Goal: Information Seeking & Learning: Learn about a topic

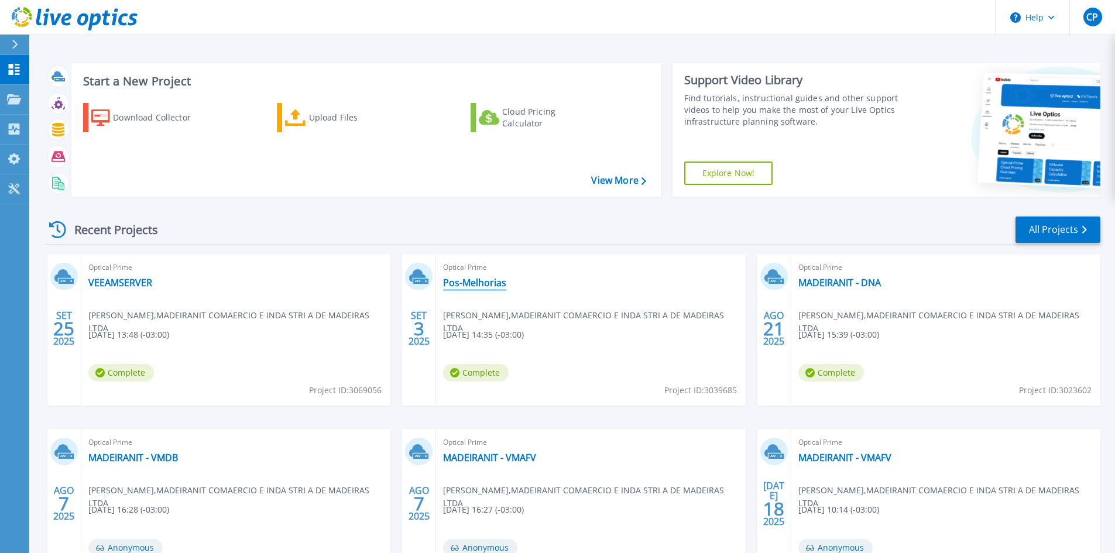
click at [484, 286] on link "Pos-Melhorias" at bounding box center [474, 283] width 63 height 12
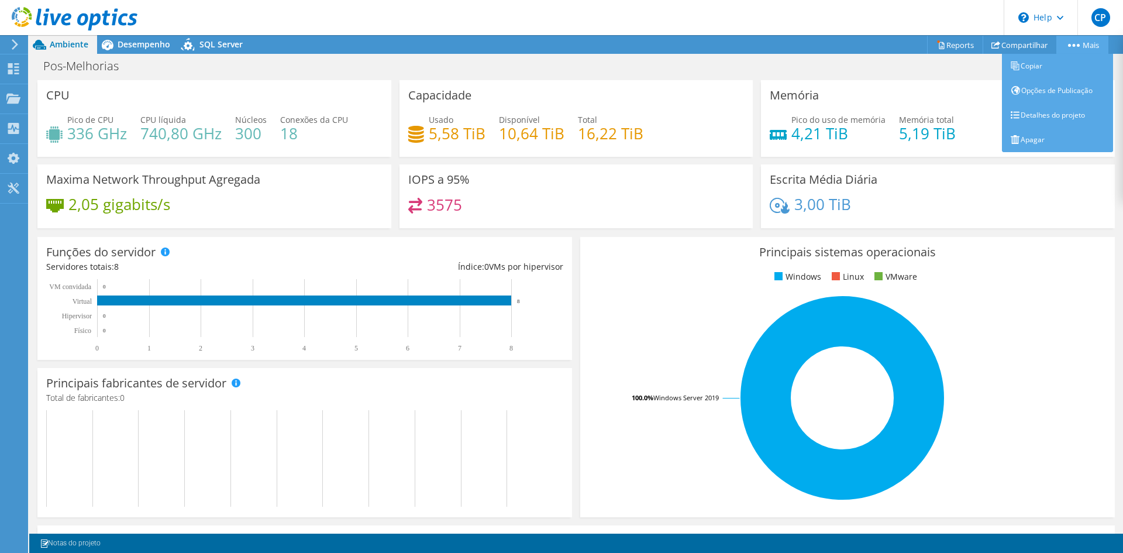
click at [1077, 42] on link "Mais" at bounding box center [1083, 45] width 52 height 18
click at [1060, 96] on link "Opções de Publicação" at bounding box center [1057, 90] width 111 height 25
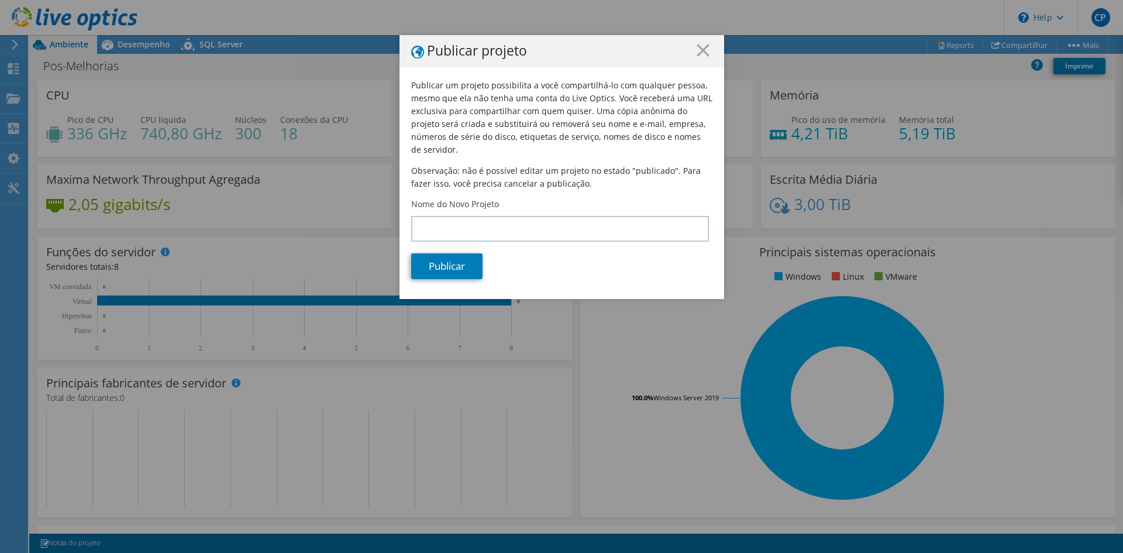
click at [699, 56] on icon at bounding box center [703, 50] width 13 height 13
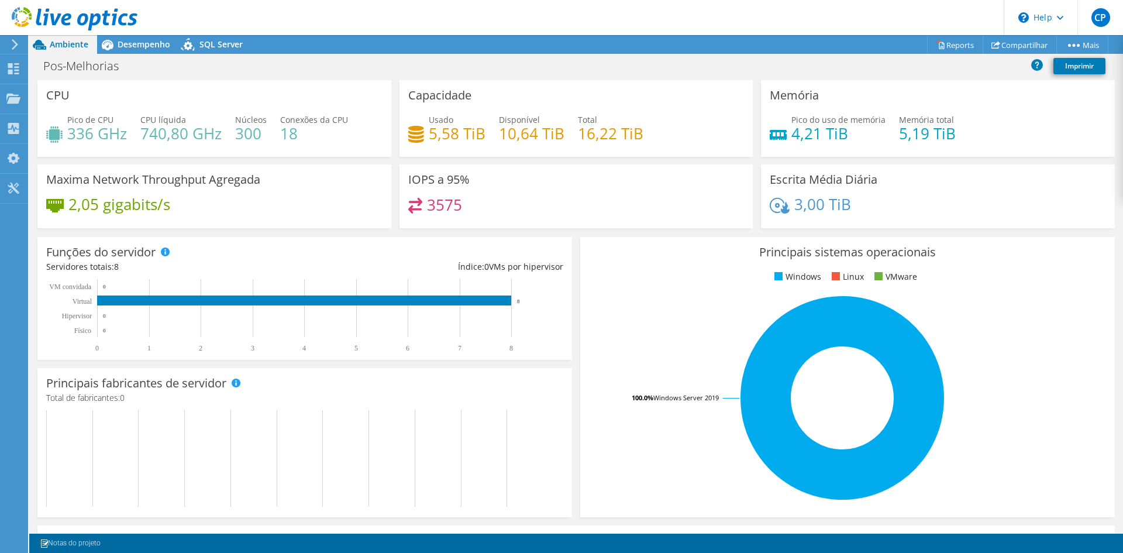
scroll to position [228, 0]
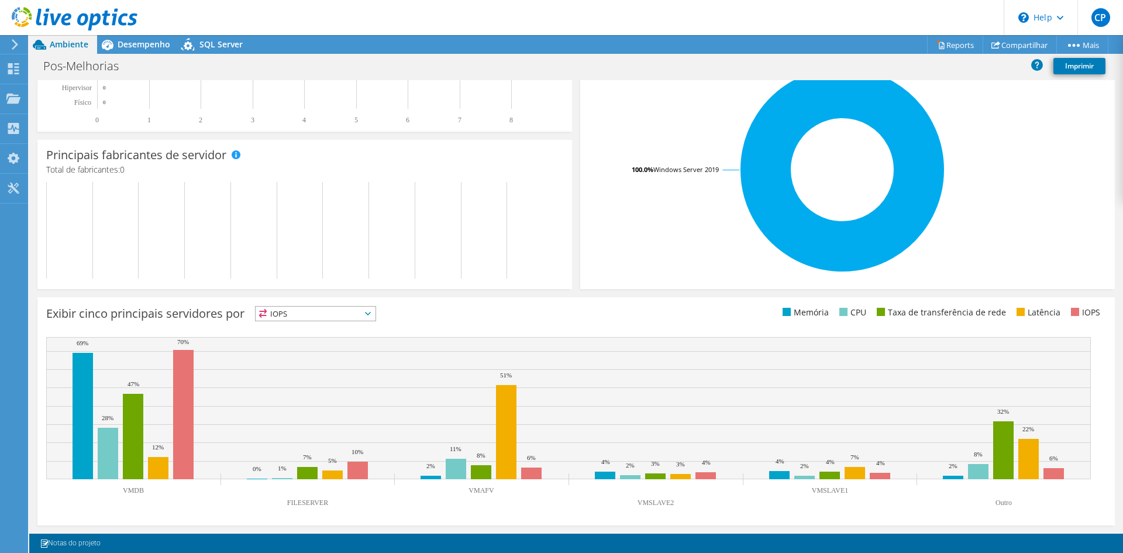
click at [259, 548] on div "1 Notas do projeto" at bounding box center [305, 543] width 542 height 15
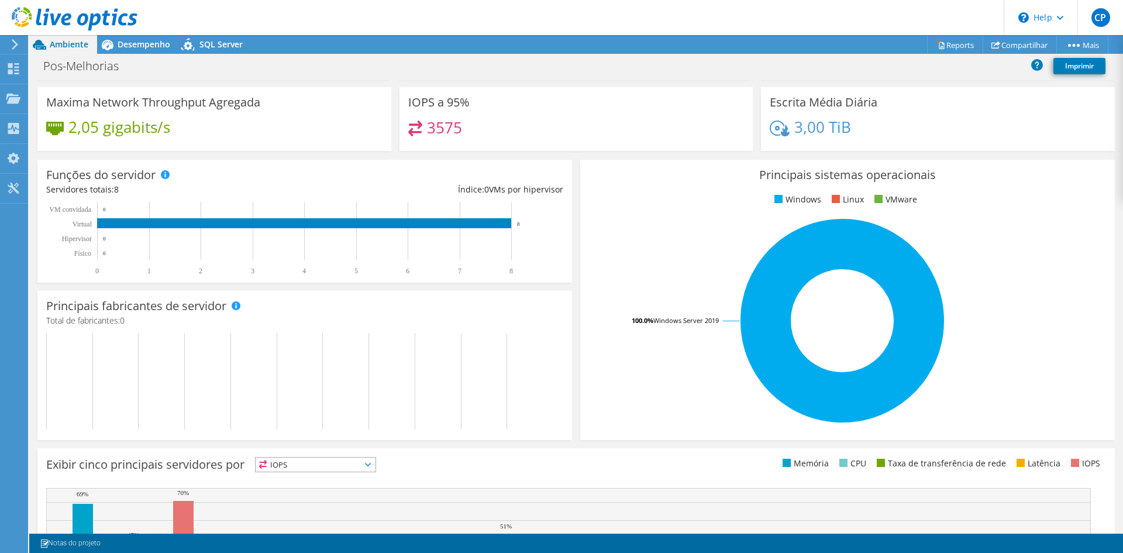
scroll to position [0, 0]
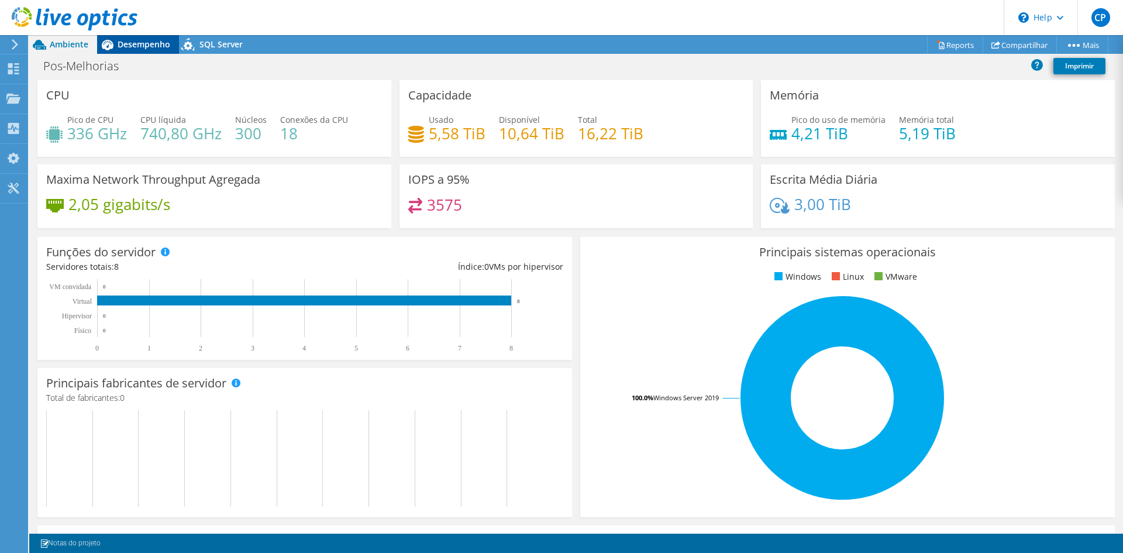
click at [142, 48] on span "Desempenho" at bounding box center [144, 44] width 53 height 11
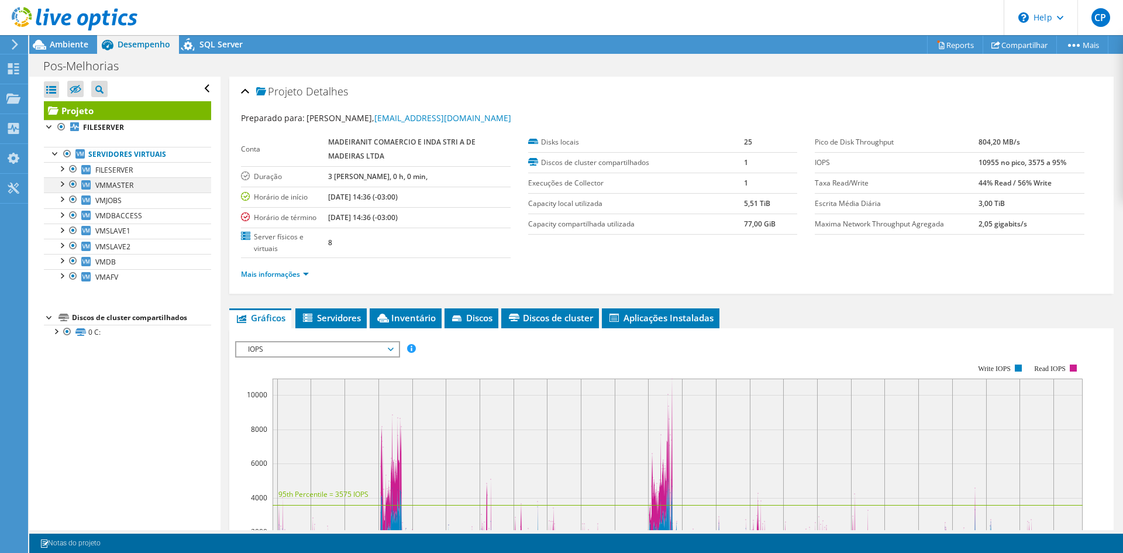
drag, startPoint x: 73, startPoint y: 168, endPoint x: 77, endPoint y: 179, distance: 11.7
click at [73, 169] on div at bounding box center [73, 169] width 12 height 14
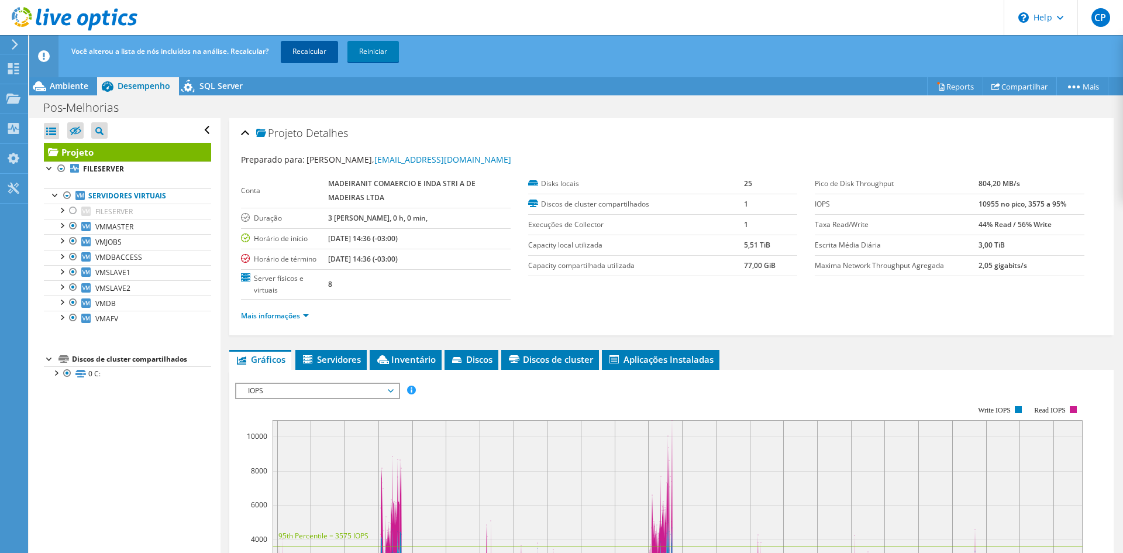
click at [317, 51] on link "Recalcular" at bounding box center [309, 51] width 57 height 21
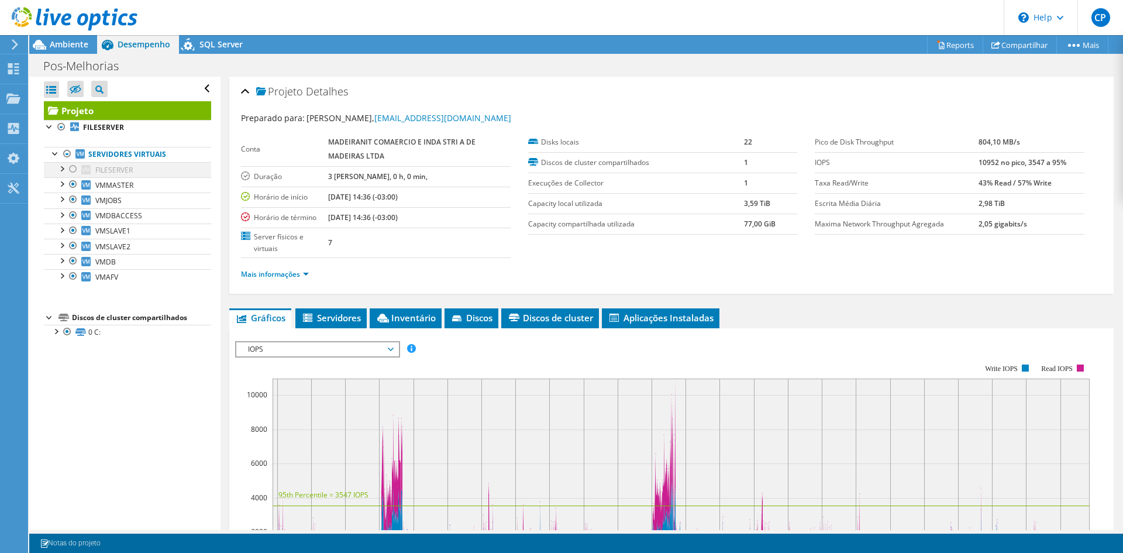
click at [60, 171] on div at bounding box center [62, 168] width 12 height 12
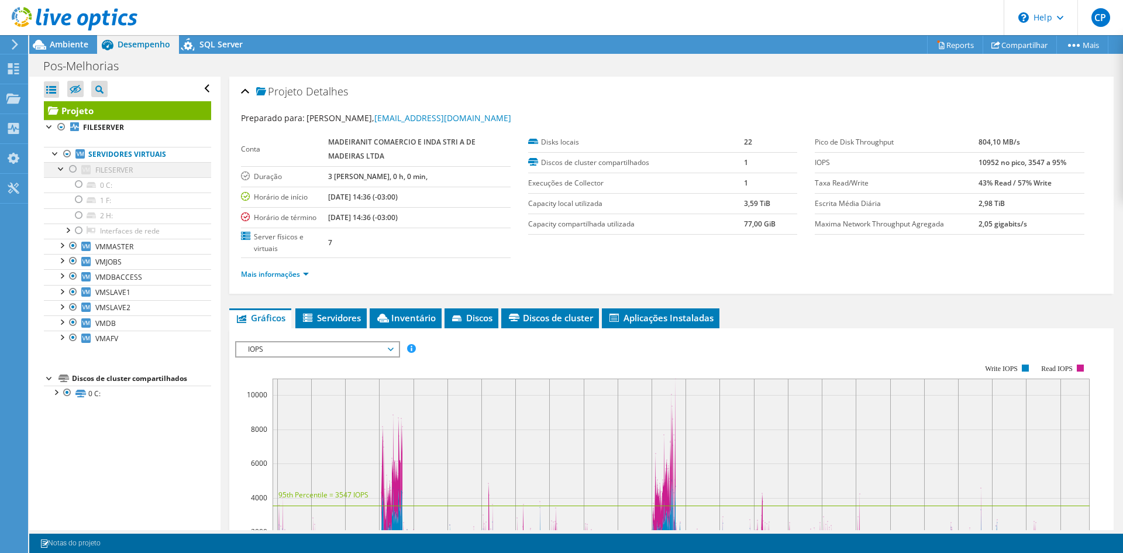
click at [61, 171] on div at bounding box center [62, 168] width 12 height 12
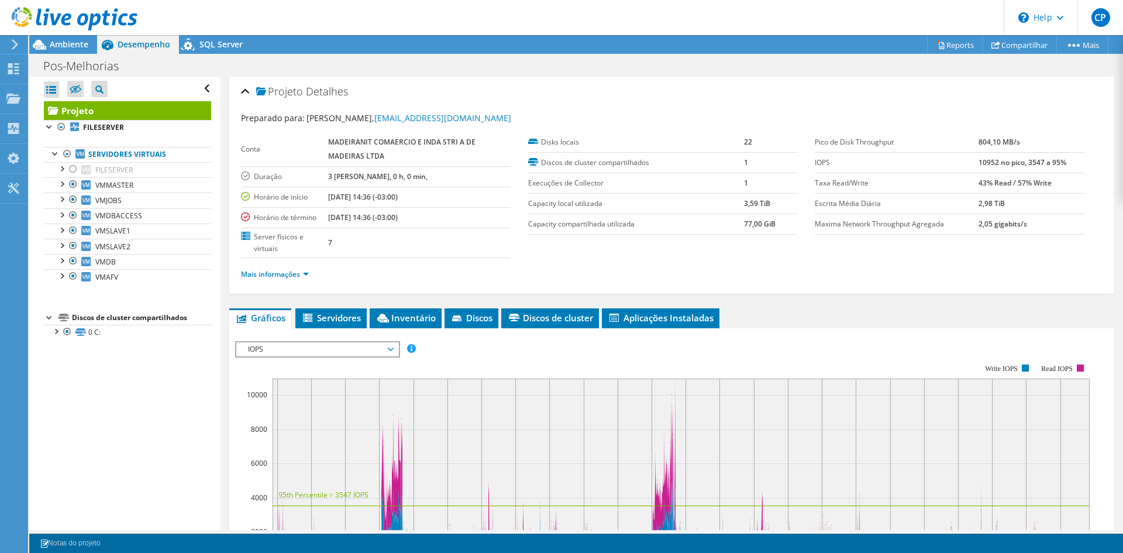
drag, startPoint x: 96, startPoint y: 171, endPoint x: 73, endPoint y: 389, distance: 218.3
click at [73, 389] on div "Abrir Todos Fechar Todos Ocultar nós excluídos Filtro de árvore do projeto" at bounding box center [124, 303] width 191 height 453
click at [57, 151] on div at bounding box center [56, 153] width 12 height 12
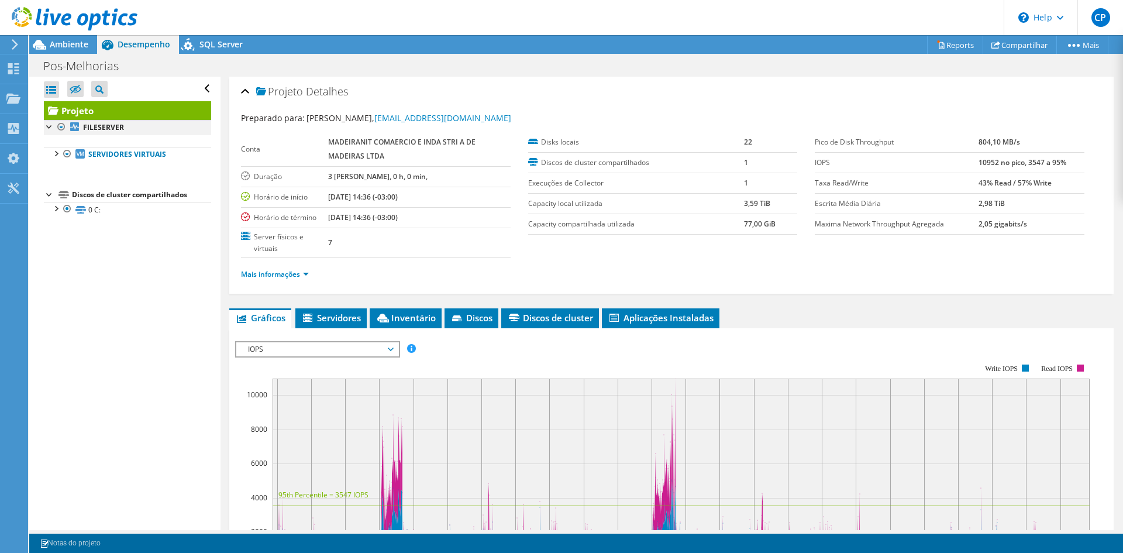
click at [50, 124] on div at bounding box center [50, 126] width 12 height 12
click at [57, 154] on div at bounding box center [56, 153] width 12 height 12
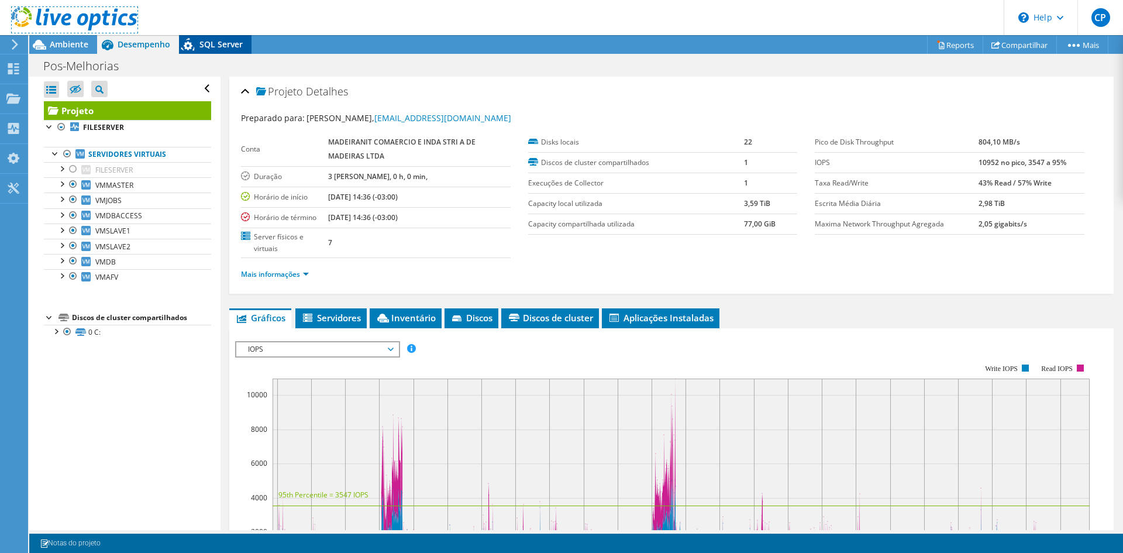
drag, startPoint x: 69, startPoint y: 18, endPoint x: 199, endPoint y: 42, distance: 132.0
click at [70, 18] on use at bounding box center [75, 18] width 126 height 23
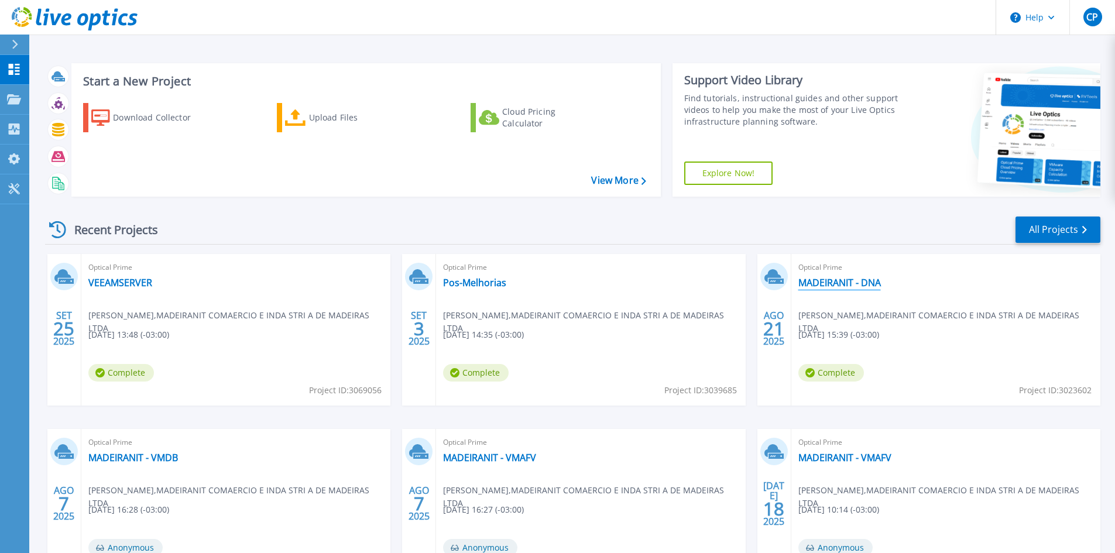
click at [842, 277] on link "MADEIRANIT - DNA" at bounding box center [839, 283] width 82 height 12
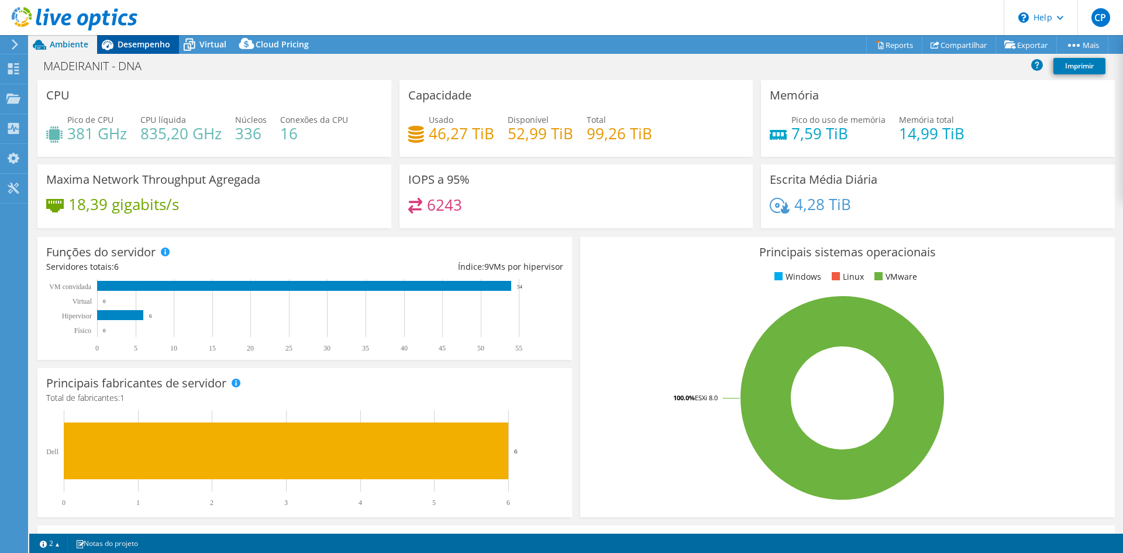
select select "SouthAmerica"
select select "BRL"
click at [213, 47] on span "Virtual" at bounding box center [213, 44] width 27 height 11
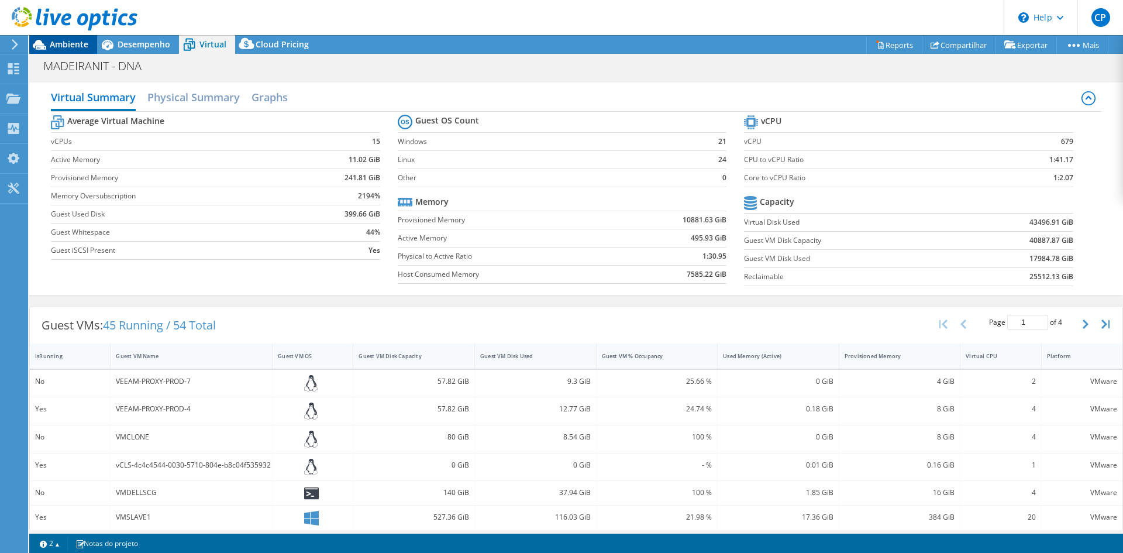
click at [75, 43] on span "Ambiente" at bounding box center [69, 44] width 39 height 11
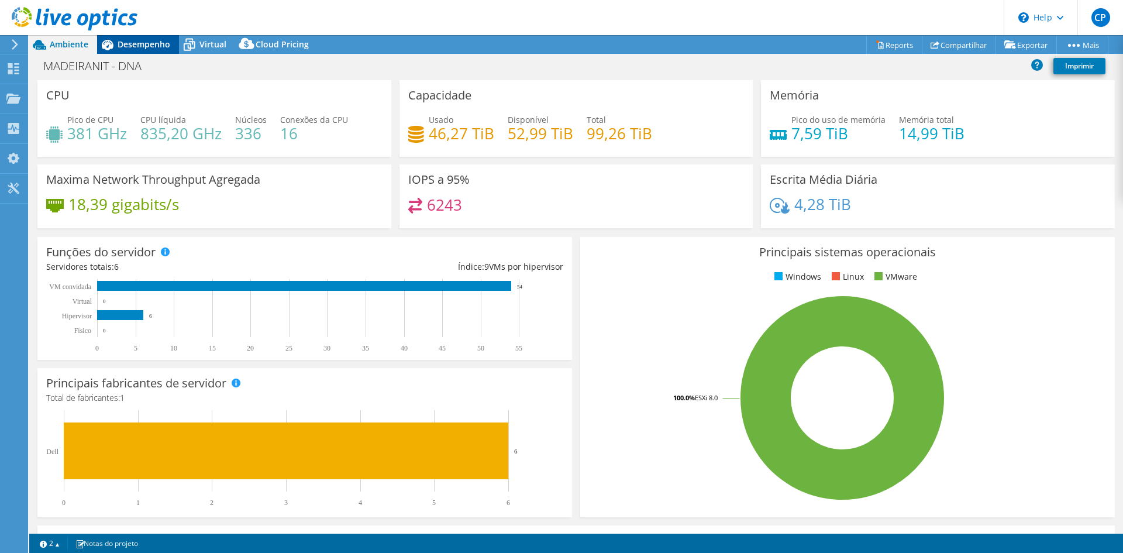
click at [121, 46] on span "Desempenho" at bounding box center [144, 44] width 53 height 11
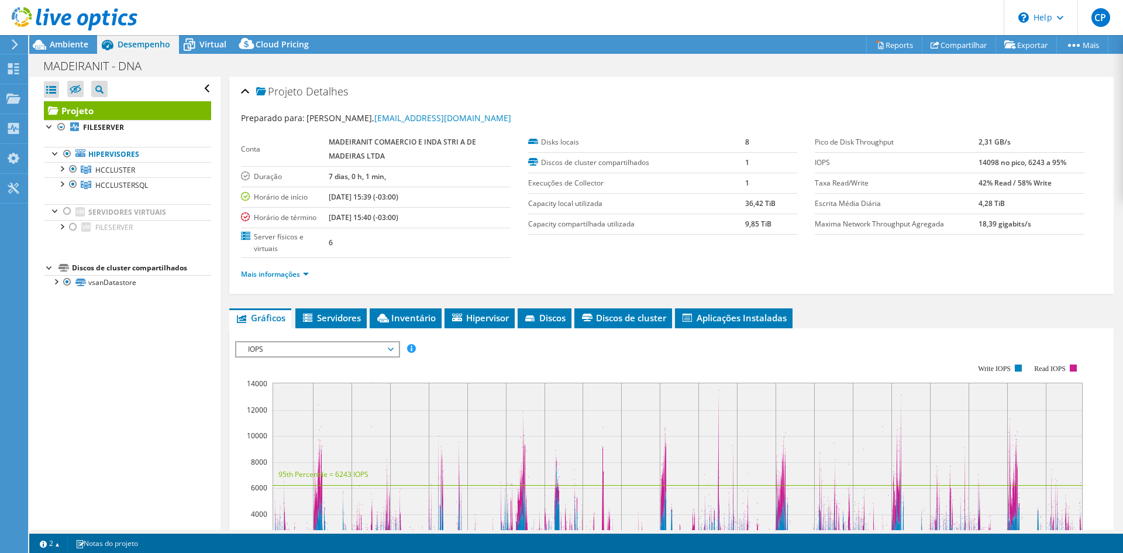
click at [78, 22] on use at bounding box center [75, 18] width 126 height 23
click at [332, 347] on span "IOPS" at bounding box center [317, 349] width 150 height 14
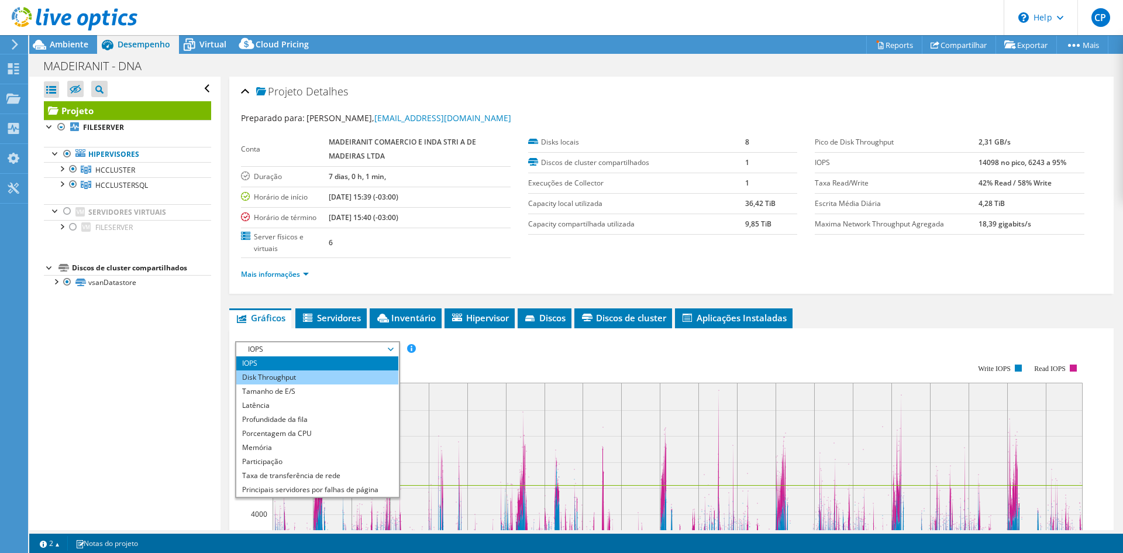
click at [326, 372] on li "Disk Throughput" at bounding box center [317, 377] width 162 height 14
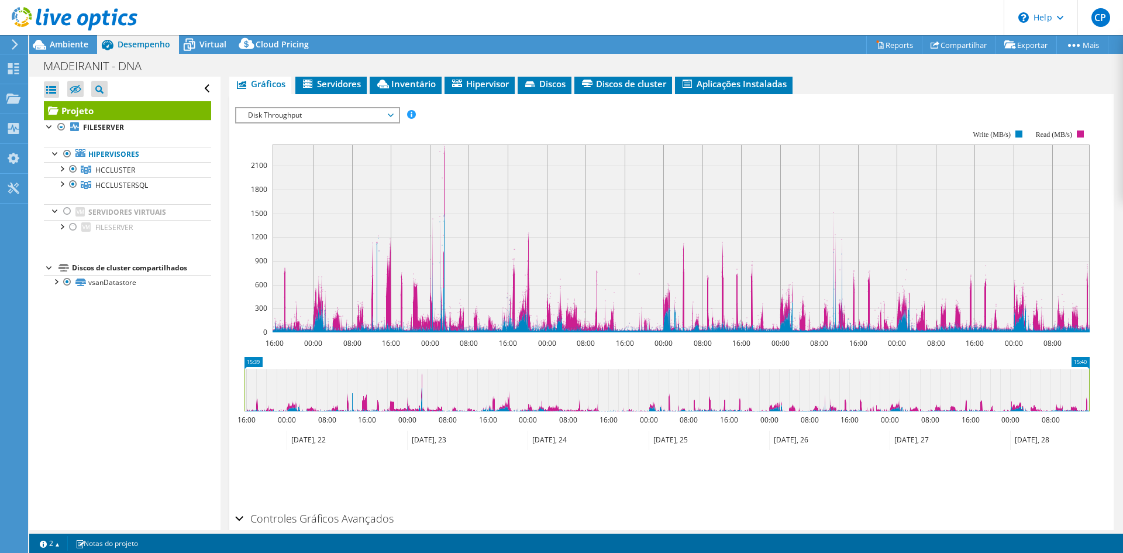
scroll to position [176, 0]
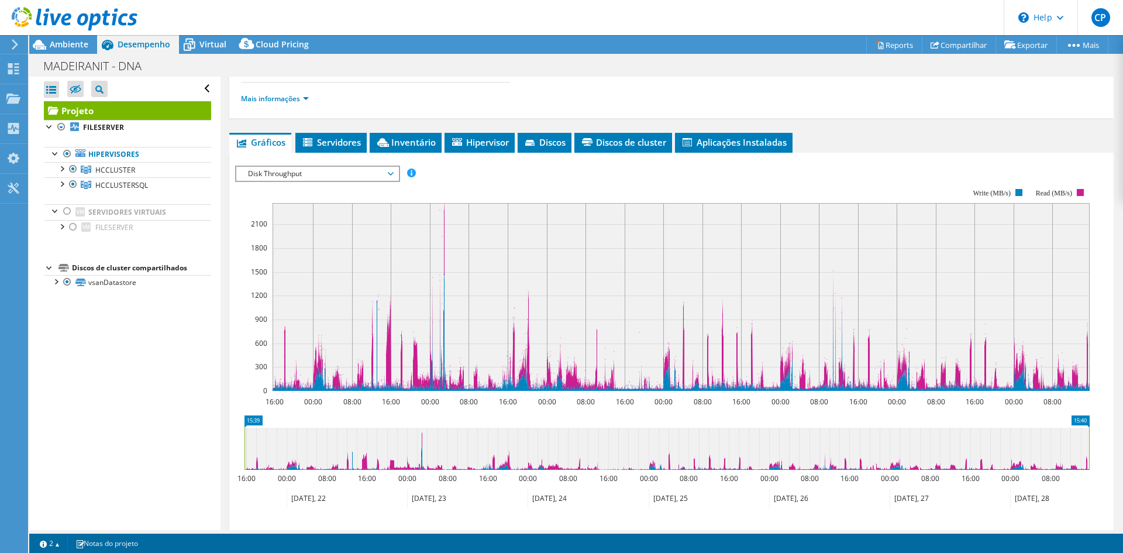
click at [383, 177] on span "Disk Throughput" at bounding box center [317, 174] width 150 height 14
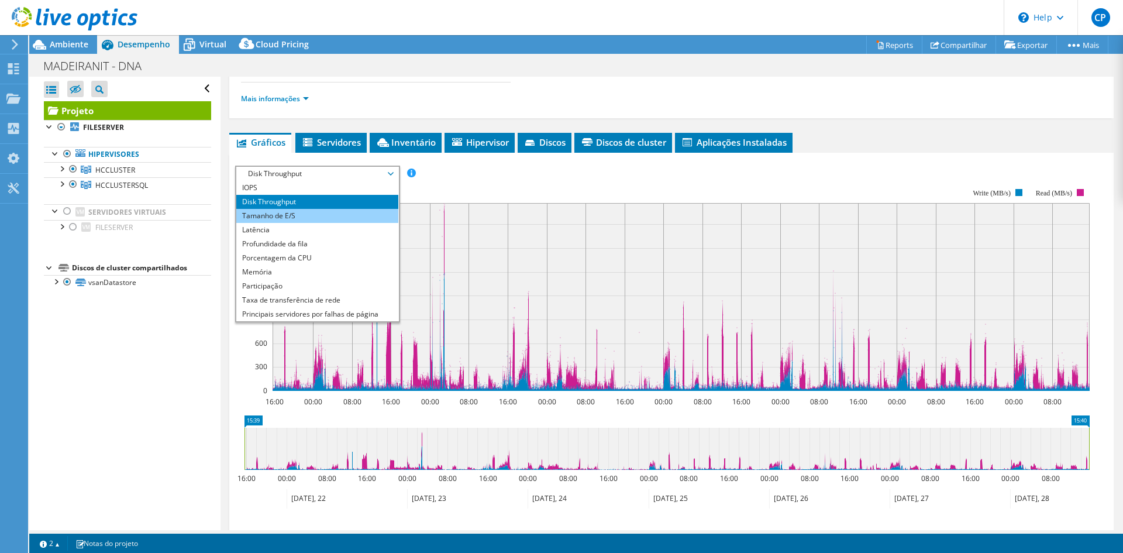
click at [374, 214] on li "Tamanho de E/S" at bounding box center [317, 216] width 162 height 14
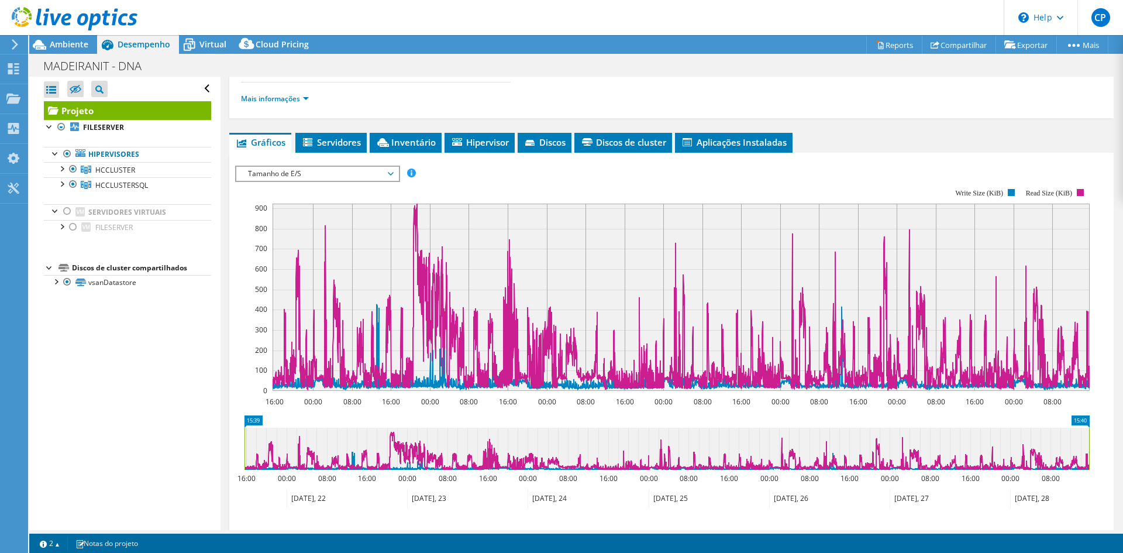
click at [393, 179] on span "Tamanho de E/S" at bounding box center [317, 174] width 150 height 14
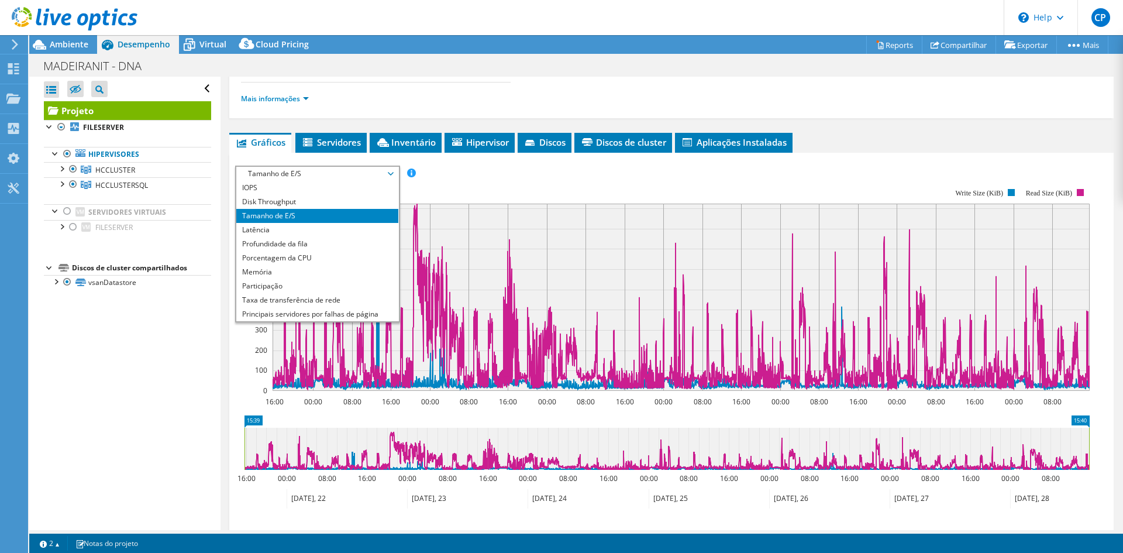
scroll to position [42, 0]
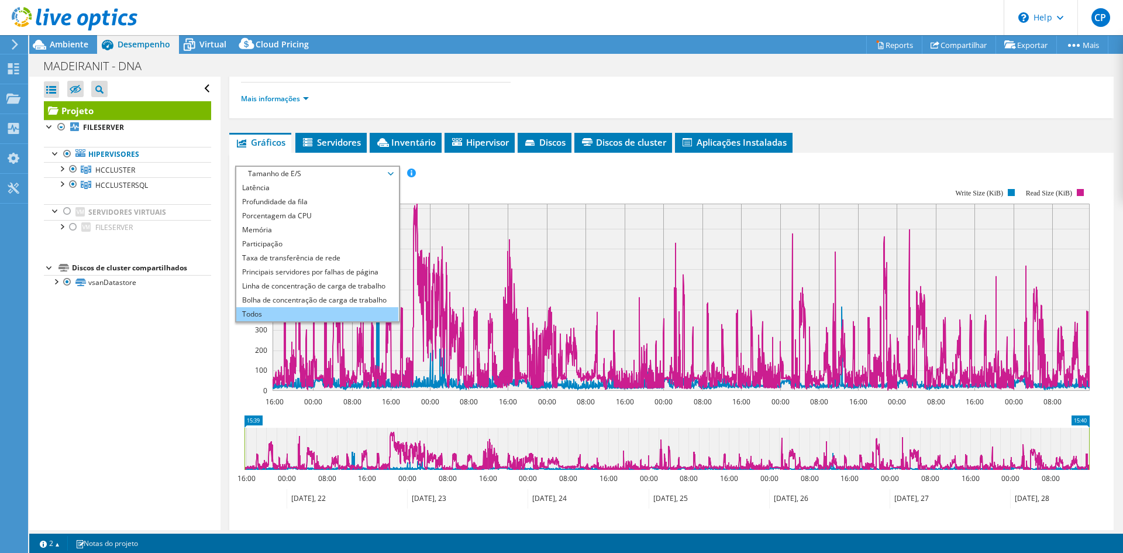
click at [384, 315] on li "Todos" at bounding box center [317, 314] width 162 height 14
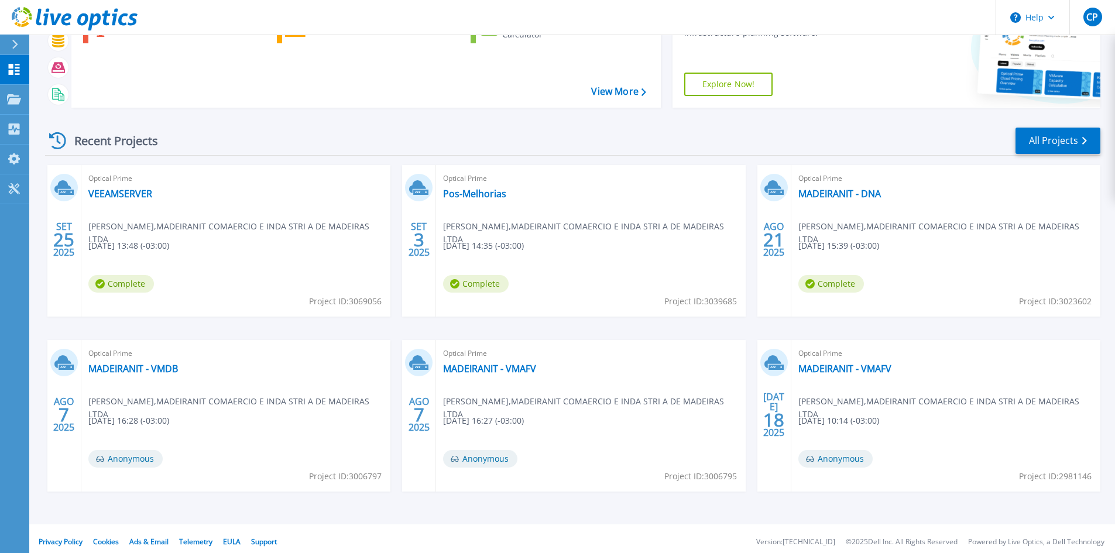
scroll to position [95, 0]
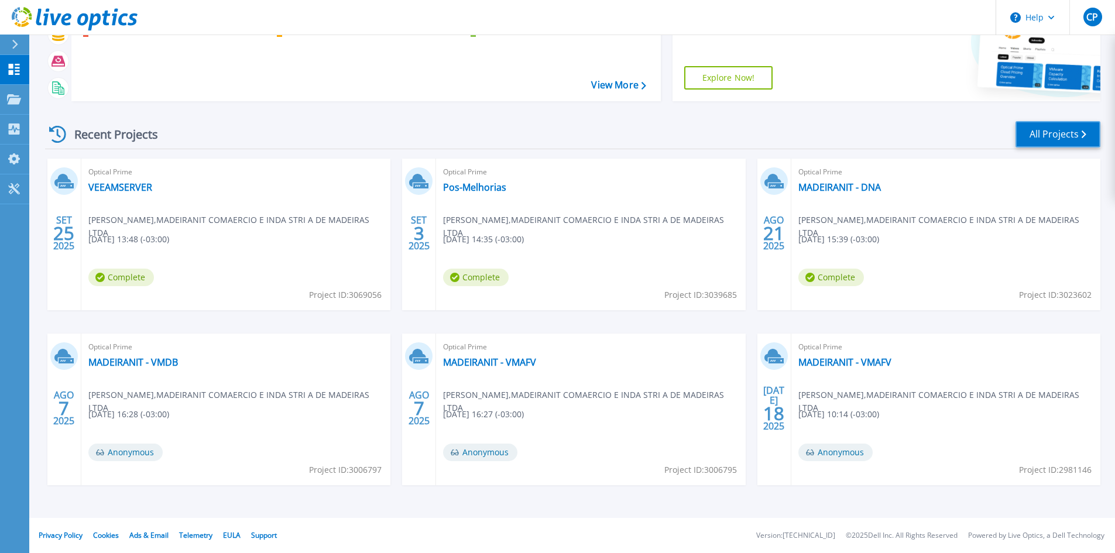
click at [1058, 133] on link "All Projects" at bounding box center [1057, 134] width 85 height 26
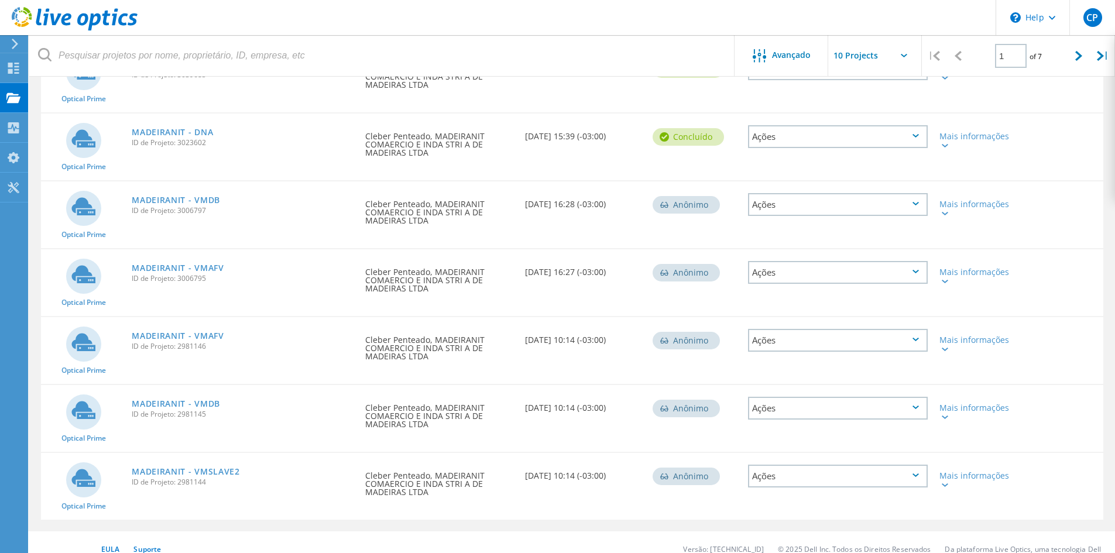
scroll to position [387, 0]
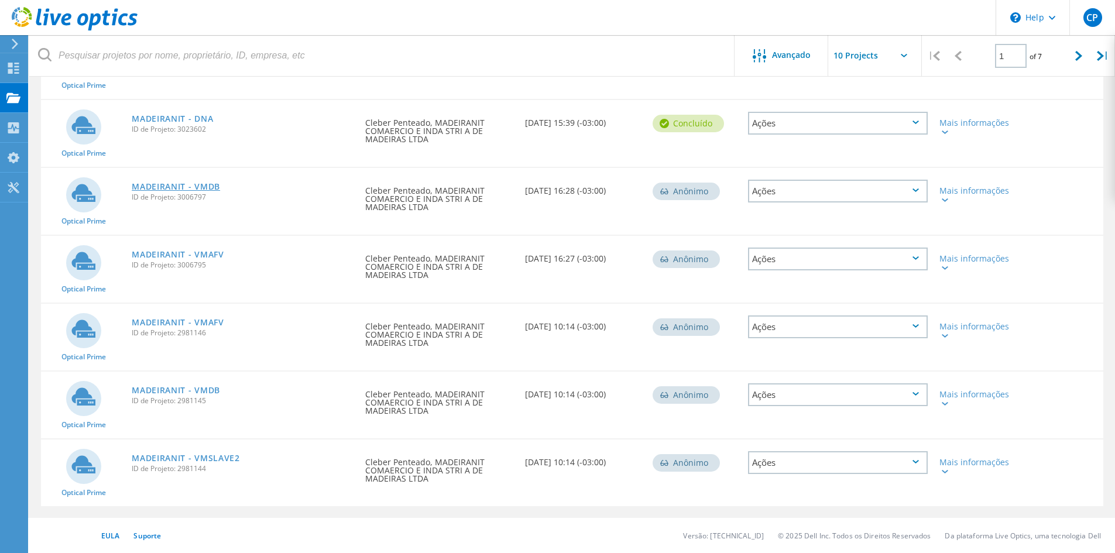
click at [201, 186] on link "MADEIRANIT - VMDB" at bounding box center [176, 187] width 88 height 8
click at [218, 256] on link "MADEIRANIT - VMAFV" at bounding box center [178, 254] width 92 height 8
click at [224, 322] on div "MADEIRANIT - VMAFV ID de Projeto: 2981146" at bounding box center [242, 326] width 233 height 44
click at [215, 393] on link "MADEIRANIT - VMDB" at bounding box center [176, 390] width 88 height 8
click at [236, 460] on link "MADEIRANIT - VMSLAVE2" at bounding box center [186, 458] width 108 height 8
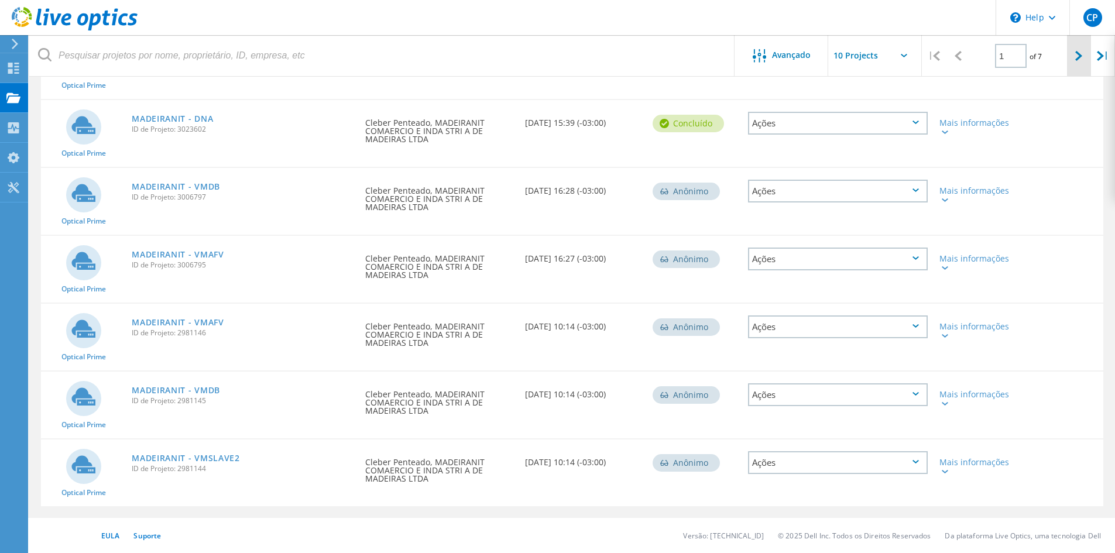
click at [1079, 58] on icon at bounding box center [1078, 56] width 7 height 10
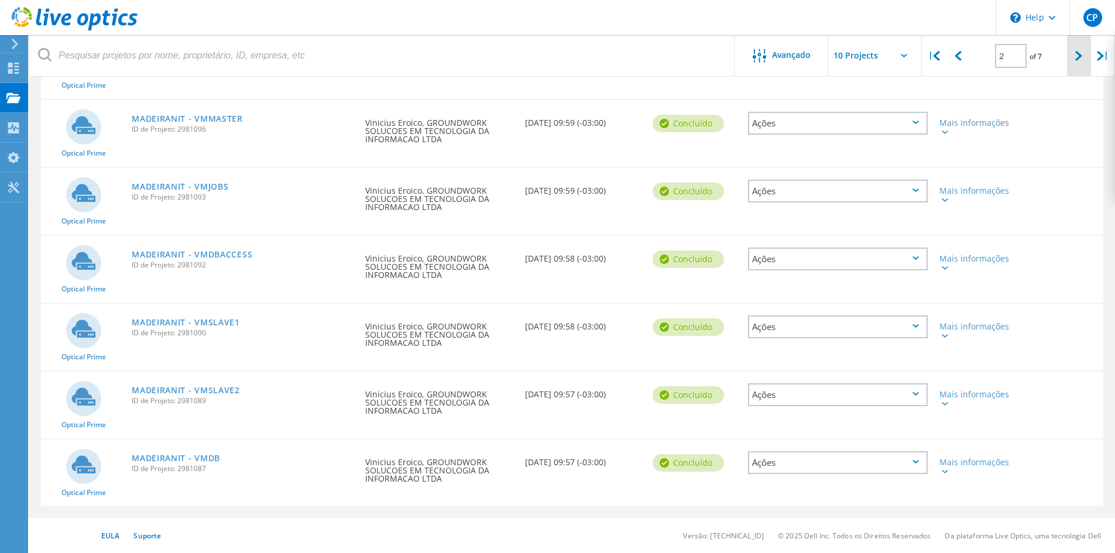
click at [1077, 57] on icon at bounding box center [1078, 56] width 7 height 10
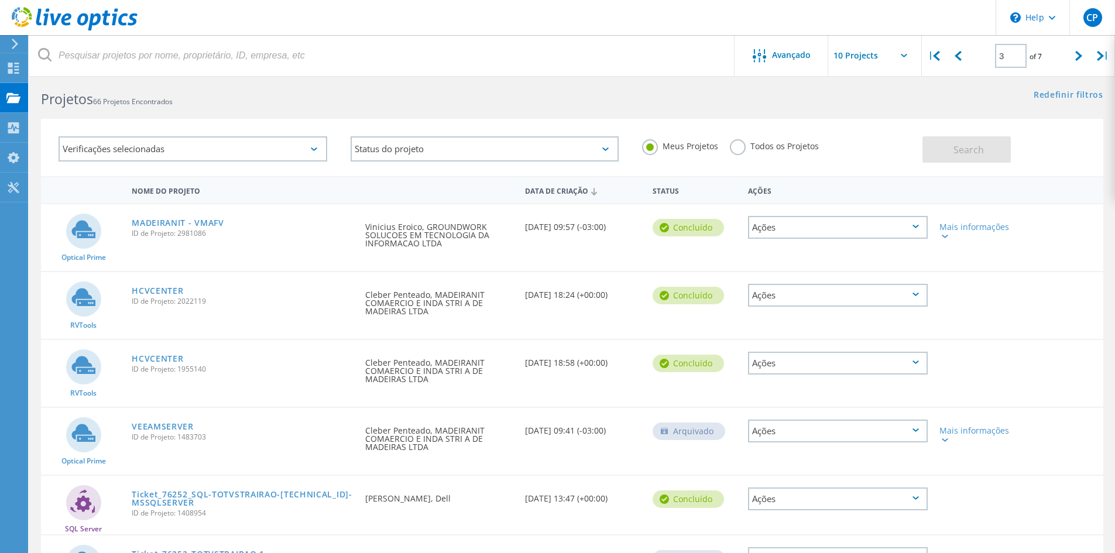
scroll to position [0, 0]
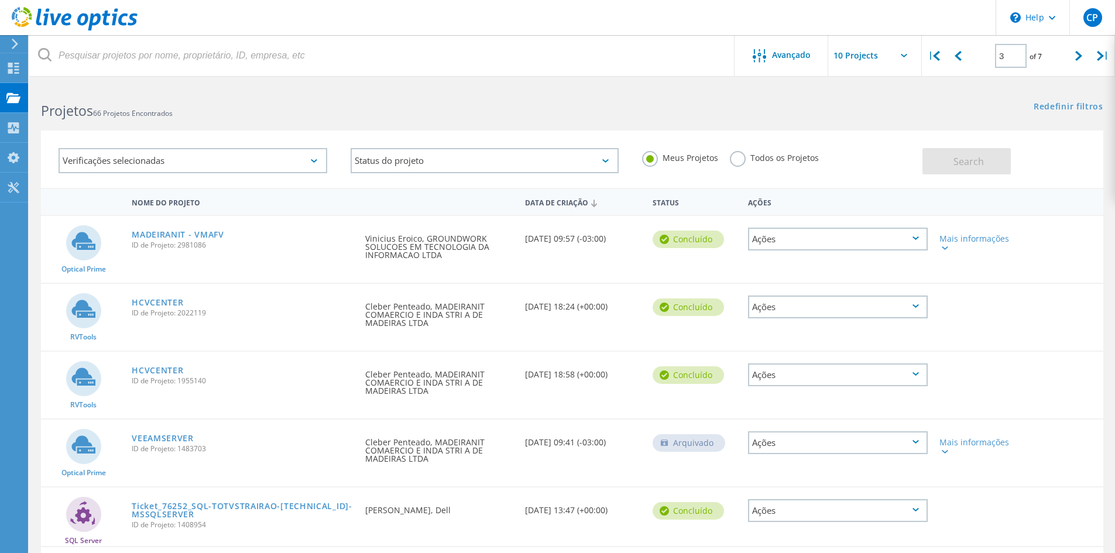
click at [742, 159] on label "Todos os Projetos" at bounding box center [774, 156] width 89 height 11
click at [0, 0] on input "Todos os Projetos" at bounding box center [0, 0] width 0 height 0
click at [999, 163] on button "Search" at bounding box center [966, 161] width 88 height 26
click at [314, 160] on icon at bounding box center [314, 161] width 6 height 4
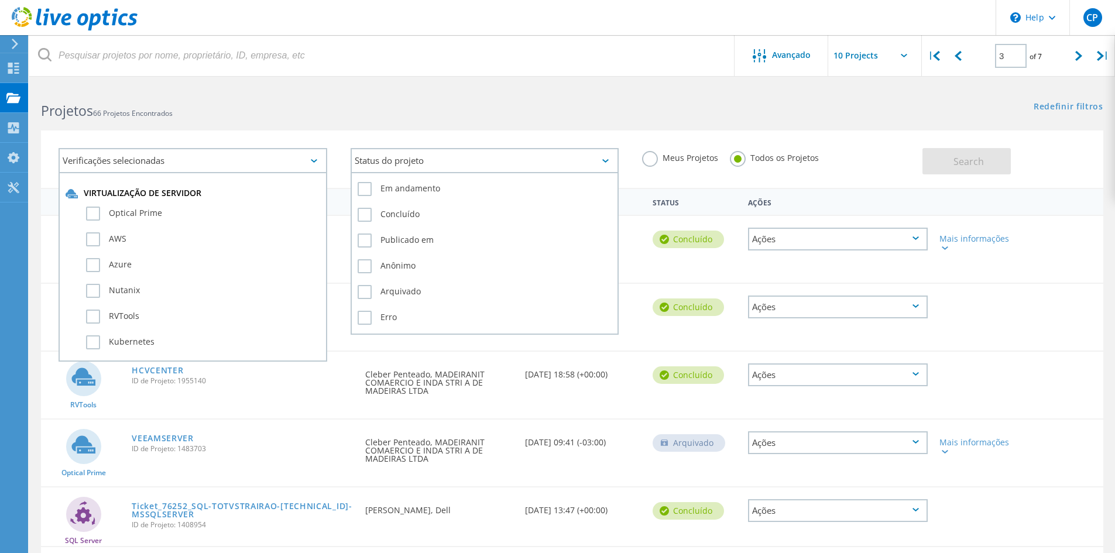
click at [428, 167] on div "Status do projeto" at bounding box center [484, 160] width 269 height 25
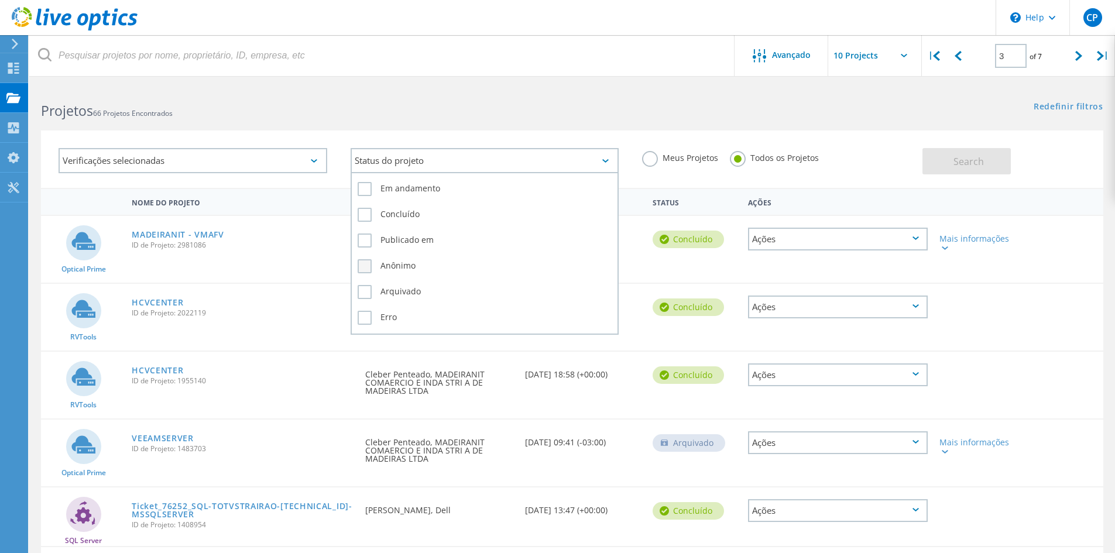
click at [410, 266] on label "Anônimo" at bounding box center [484, 266] width 255 height 14
click at [0, 0] on input "Anônimo" at bounding box center [0, 0] width 0 height 0
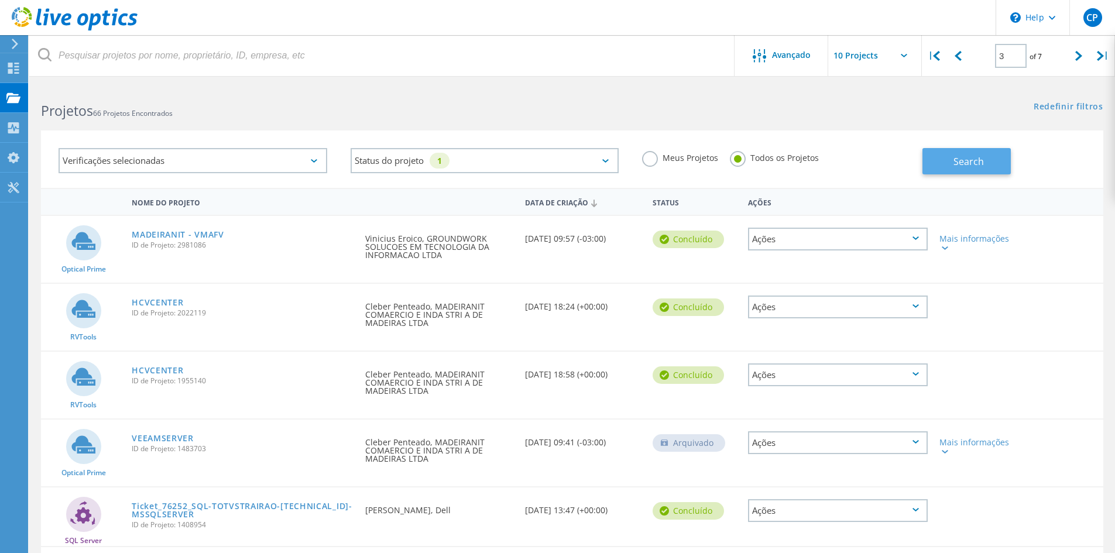
click at [974, 166] on span "Search" at bounding box center [968, 161] width 30 height 13
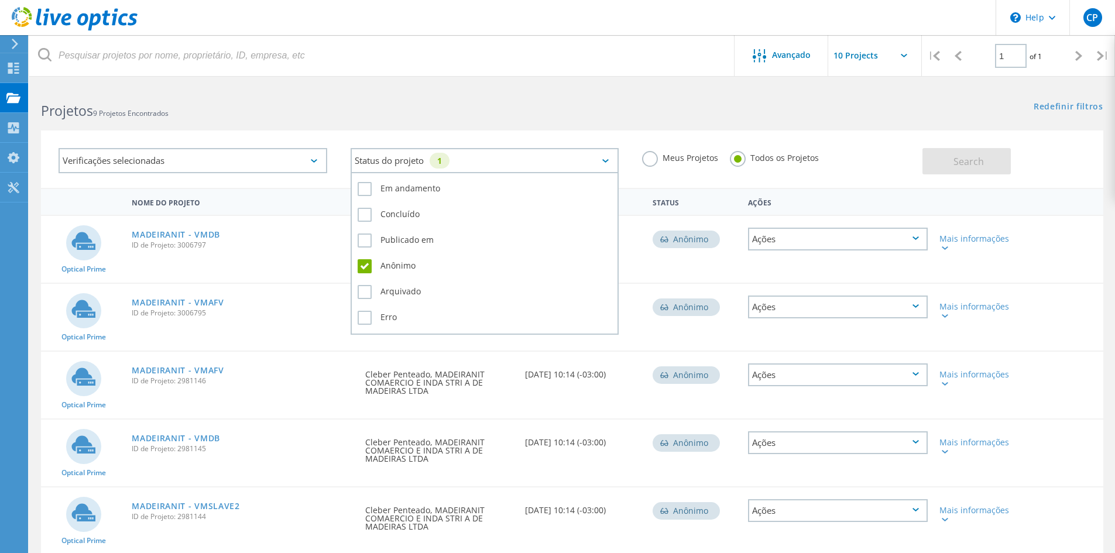
click at [580, 159] on div "Status do projeto 1" at bounding box center [484, 160] width 269 height 25
click at [361, 269] on label "Anônimo" at bounding box center [484, 266] width 255 height 14
click at [0, 0] on input "Anônimo" at bounding box center [0, 0] width 0 height 0
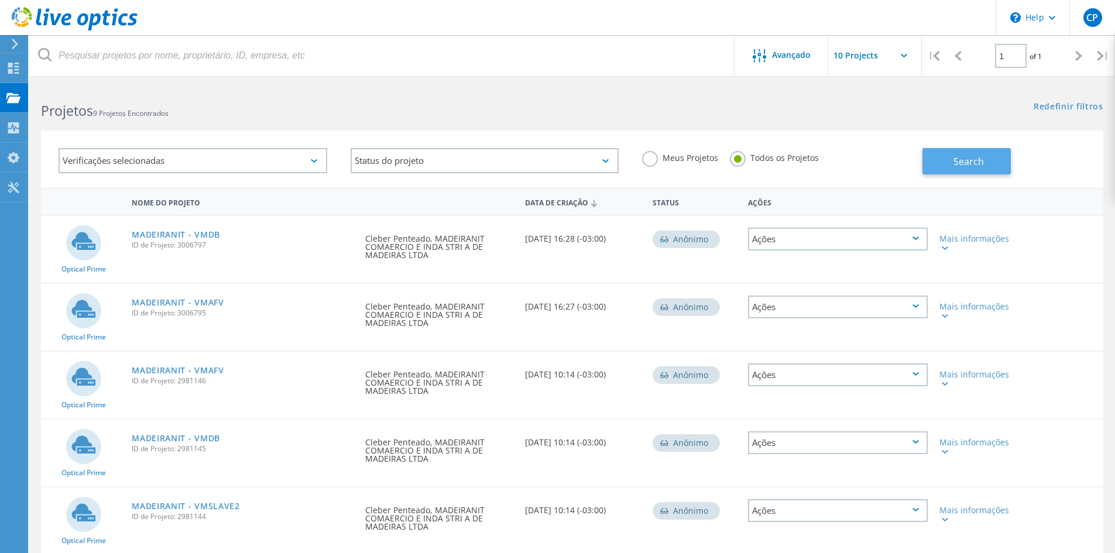
click at [981, 160] on span "Search" at bounding box center [968, 161] width 30 height 13
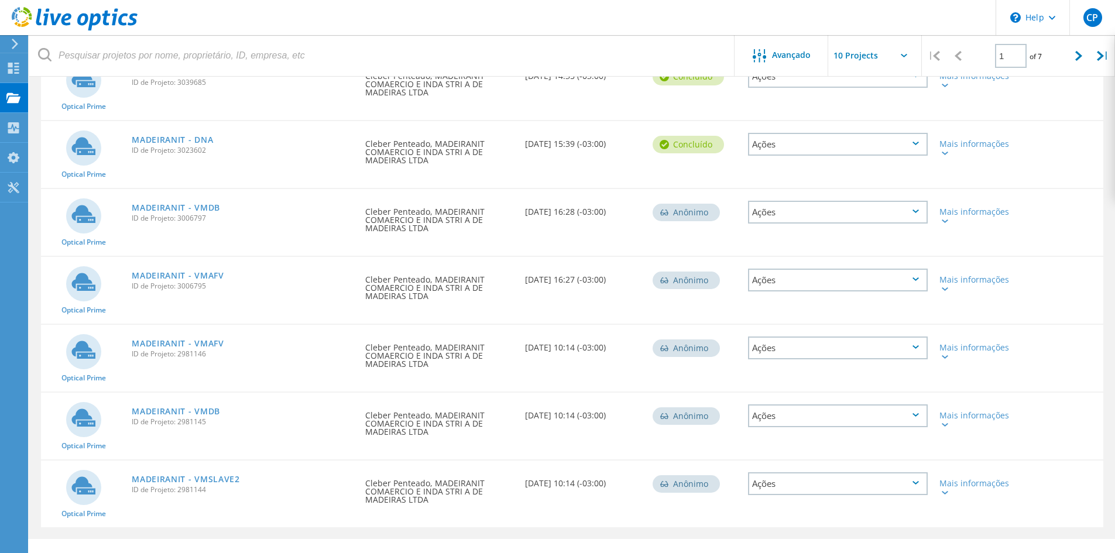
scroll to position [387, 0]
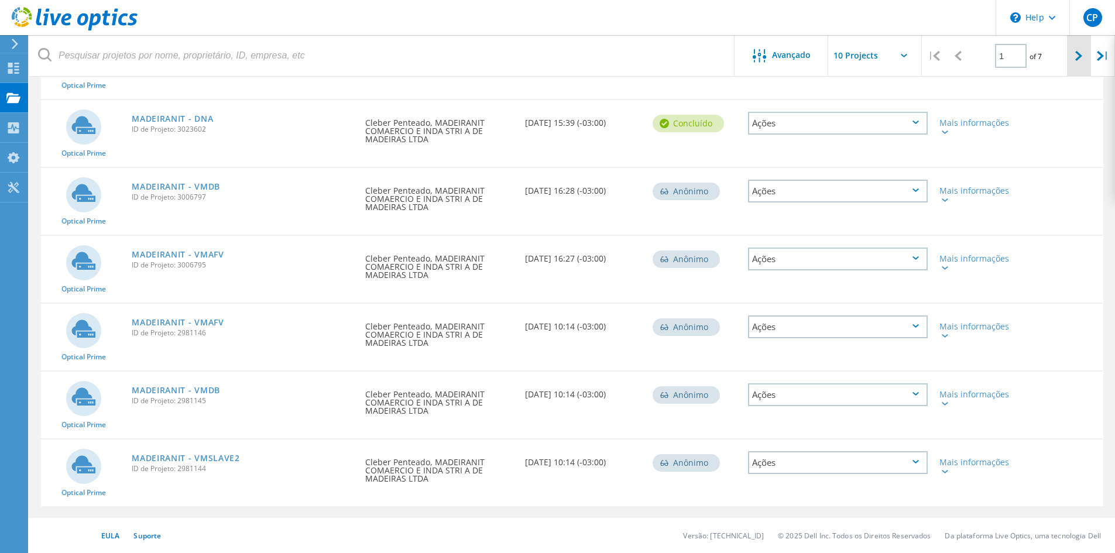
click at [1078, 57] on icon at bounding box center [1078, 56] width 7 height 10
type input "2"
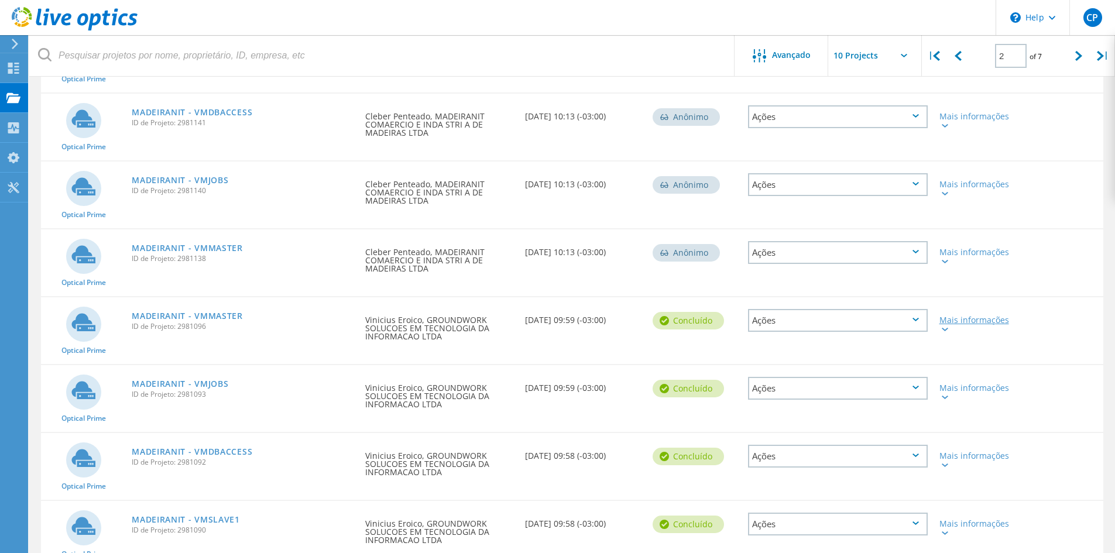
scroll to position [0, 0]
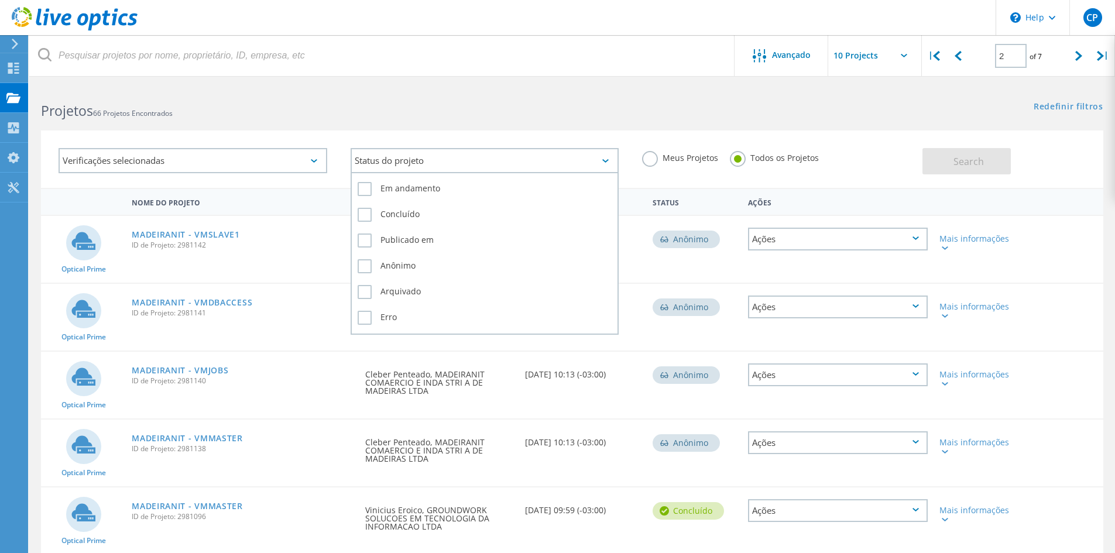
click at [582, 157] on div "Status do projeto" at bounding box center [484, 160] width 269 height 25
click at [408, 269] on label "Anônimo" at bounding box center [484, 266] width 255 height 14
click at [0, 0] on input "Anônimo" at bounding box center [0, 0] width 0 height 0
click at [403, 214] on label "Concluído" at bounding box center [484, 215] width 255 height 14
click at [0, 0] on input "Concluído" at bounding box center [0, 0] width 0 height 0
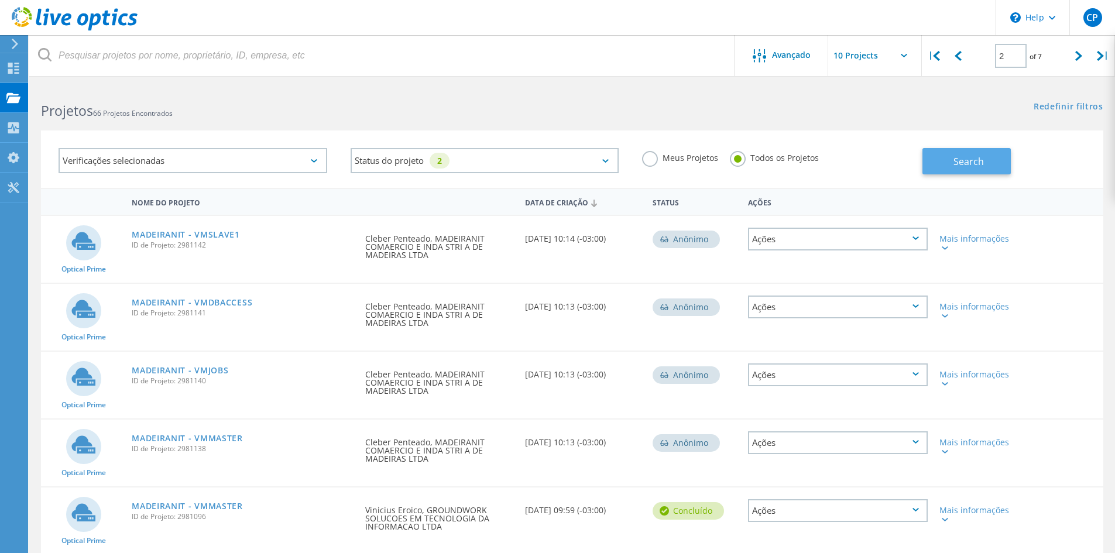
click at [968, 170] on button "Search" at bounding box center [966, 161] width 88 height 26
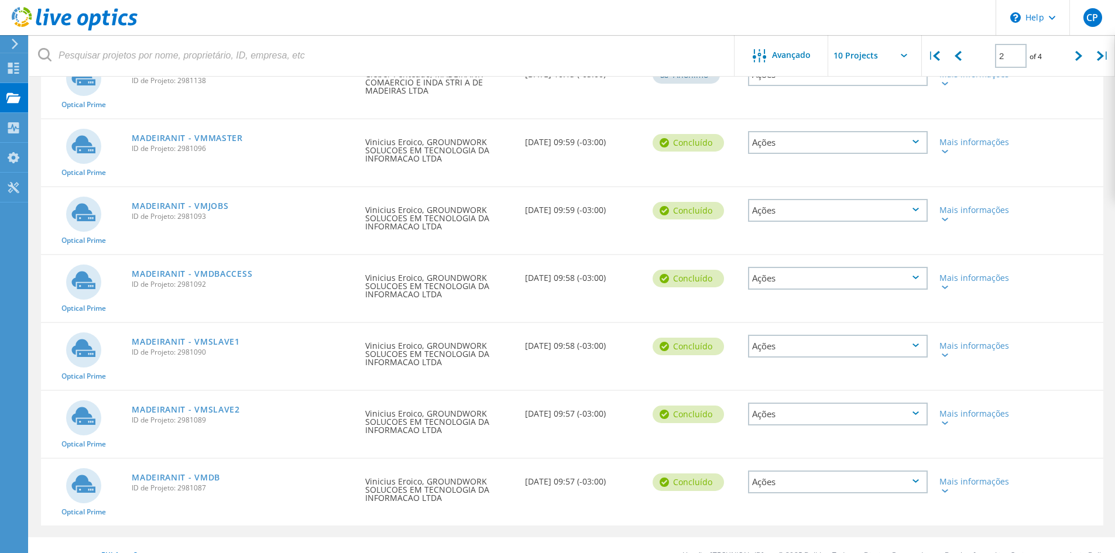
scroll to position [387, 0]
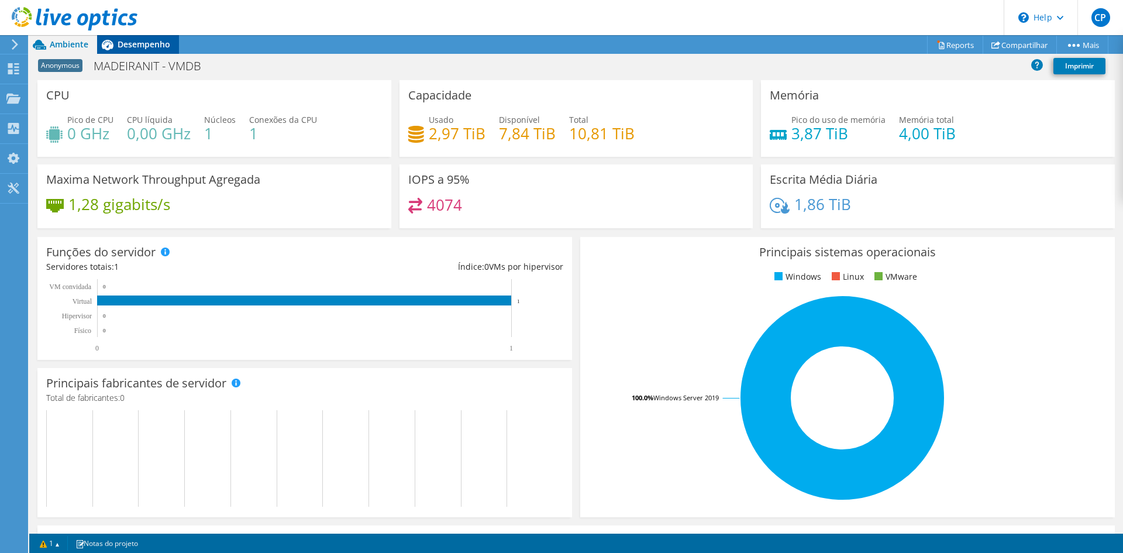
click at [139, 49] on span "Desempenho" at bounding box center [144, 44] width 53 height 11
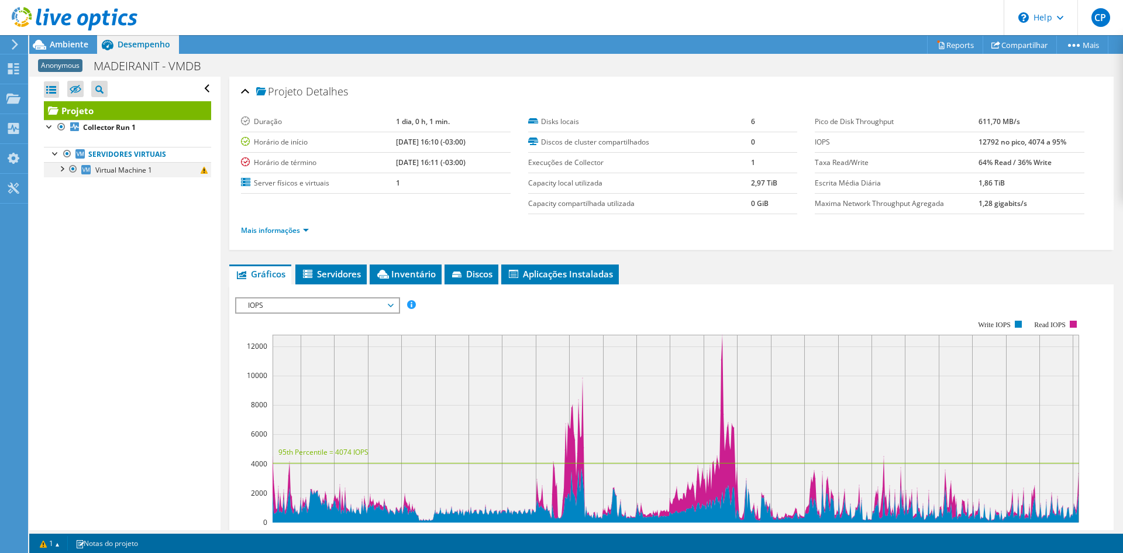
click at [61, 165] on div at bounding box center [62, 168] width 12 height 12
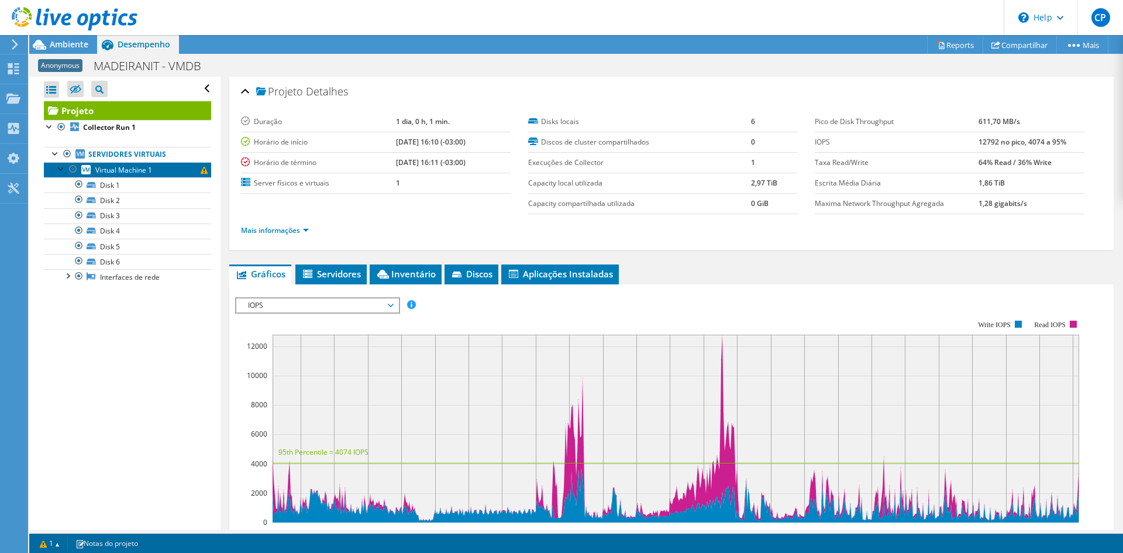
click at [125, 171] on span "Virtual Machine 1" at bounding box center [123, 170] width 57 height 10
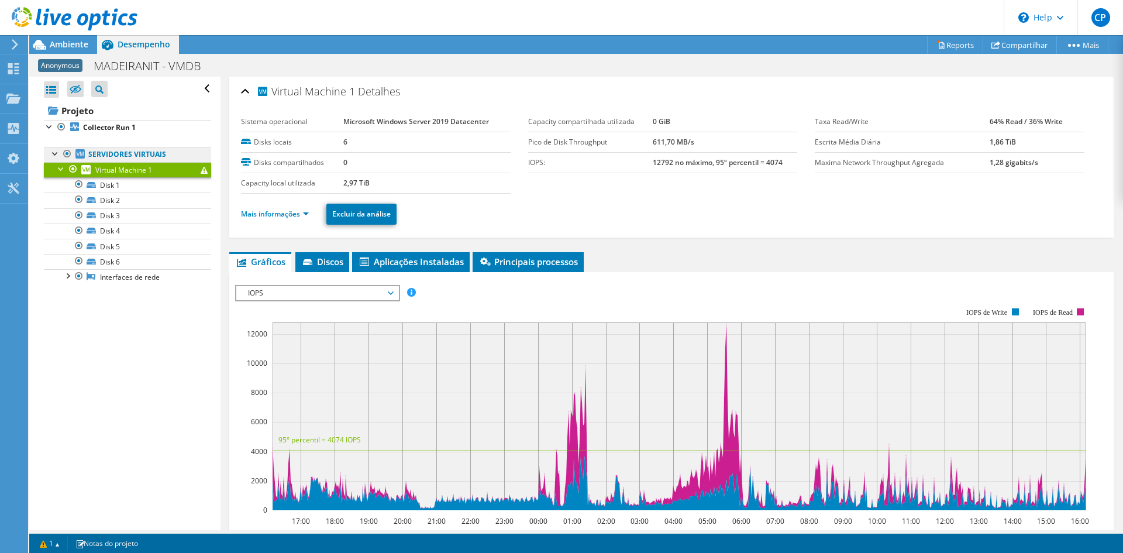
click at [176, 157] on link "Servidores virtuais" at bounding box center [127, 154] width 167 height 15
click at [125, 151] on link "Servidores virtuais" at bounding box center [127, 154] width 167 height 15
click at [128, 170] on span "Virtual Machine 1" at bounding box center [123, 170] width 57 height 10
drag, startPoint x: 310, startPoint y: 259, endPoint x: 369, endPoint y: 267, distance: 59.0
click at [310, 260] on icon at bounding box center [307, 262] width 9 height 6
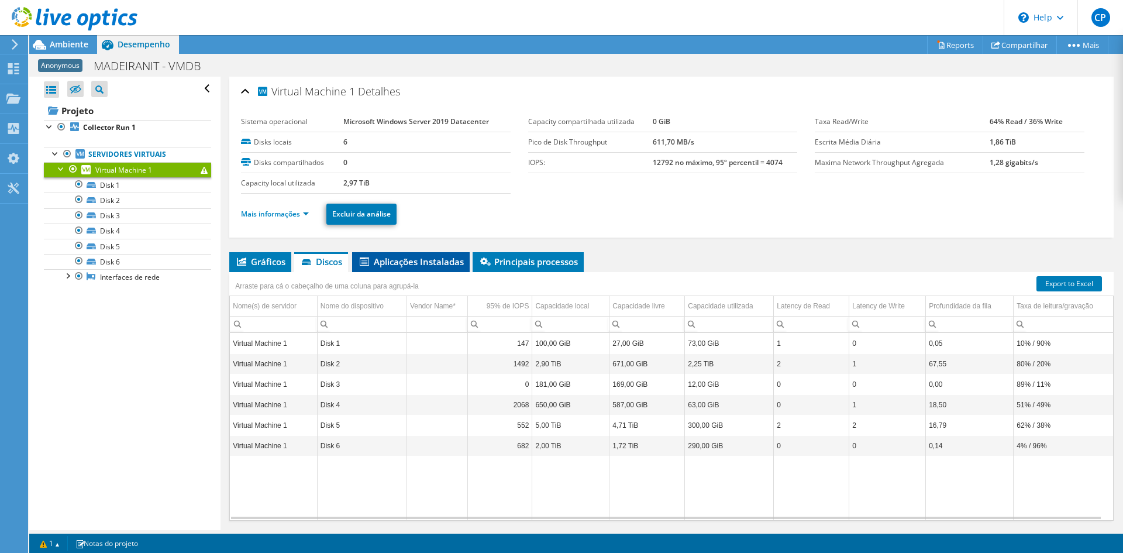
click at [409, 263] on span "Aplicações Instaladas" at bounding box center [411, 262] width 106 height 12
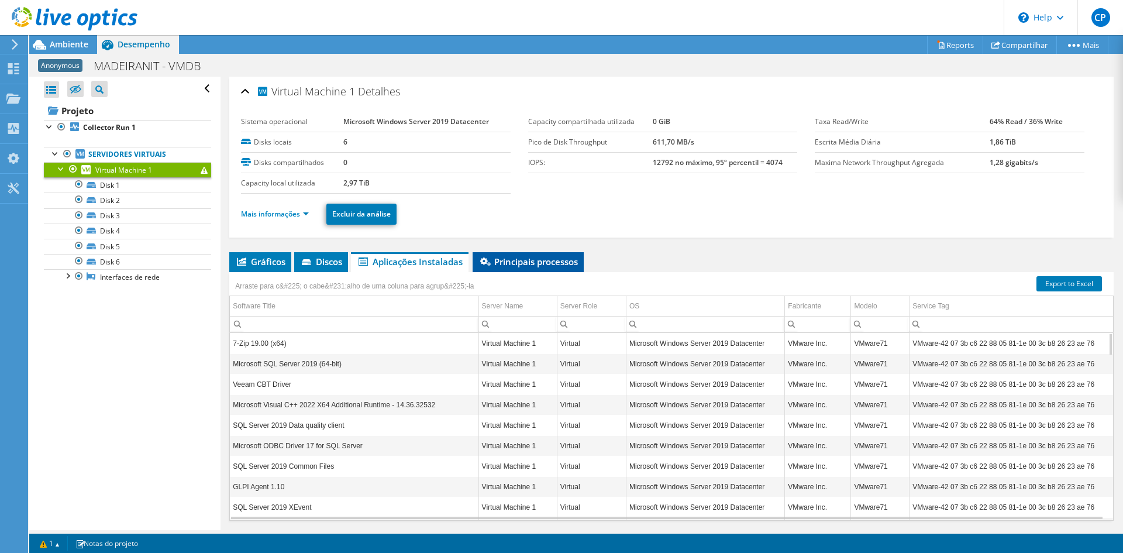
click at [533, 268] on li "Principais processos" at bounding box center [528, 262] width 111 height 20
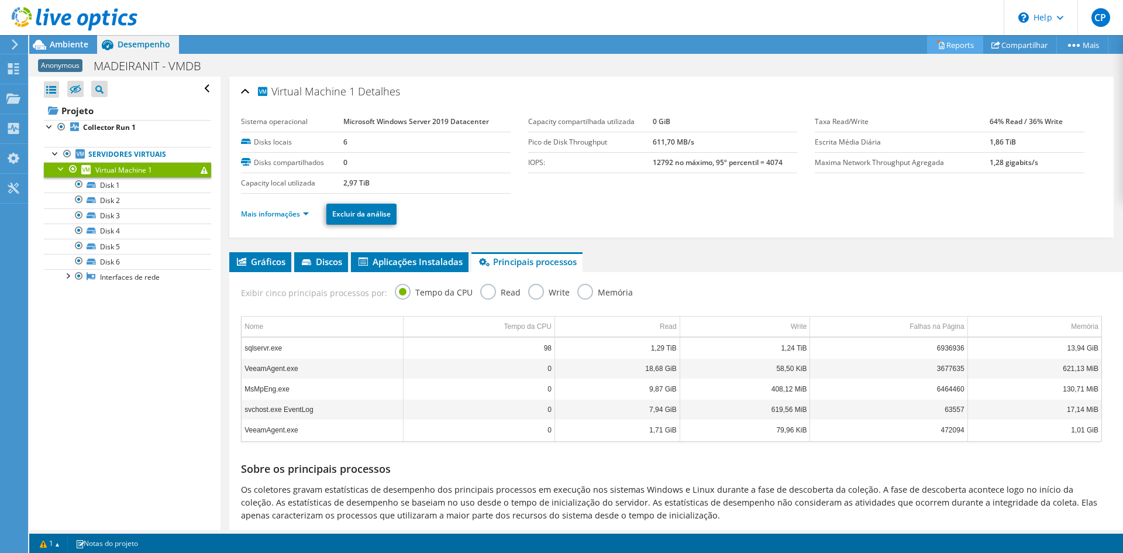
click at [951, 40] on link "Reports" at bounding box center [955, 45] width 56 height 18
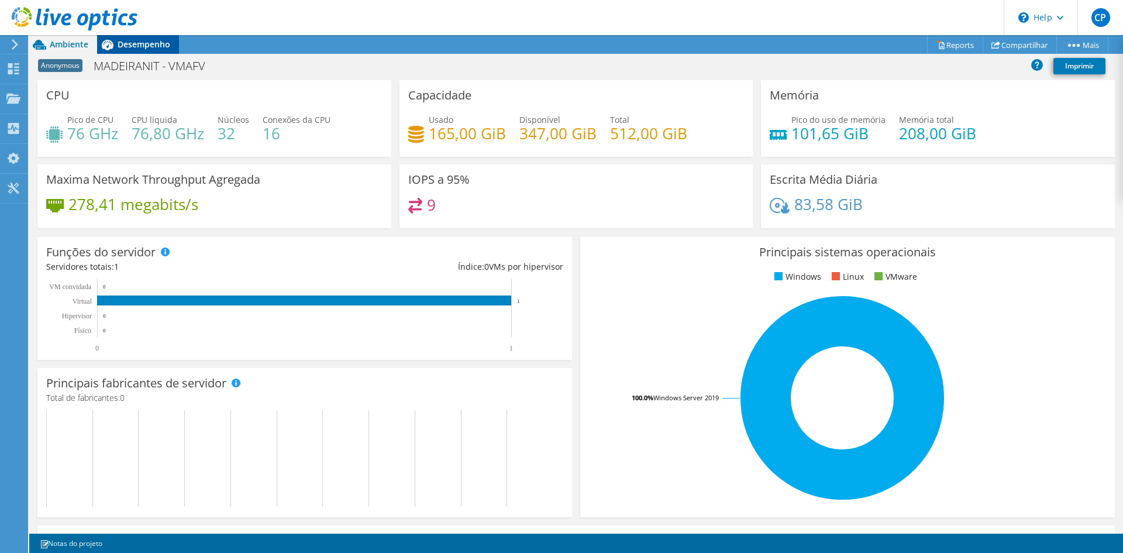
click at [145, 43] on span "Desempenho" at bounding box center [144, 44] width 53 height 11
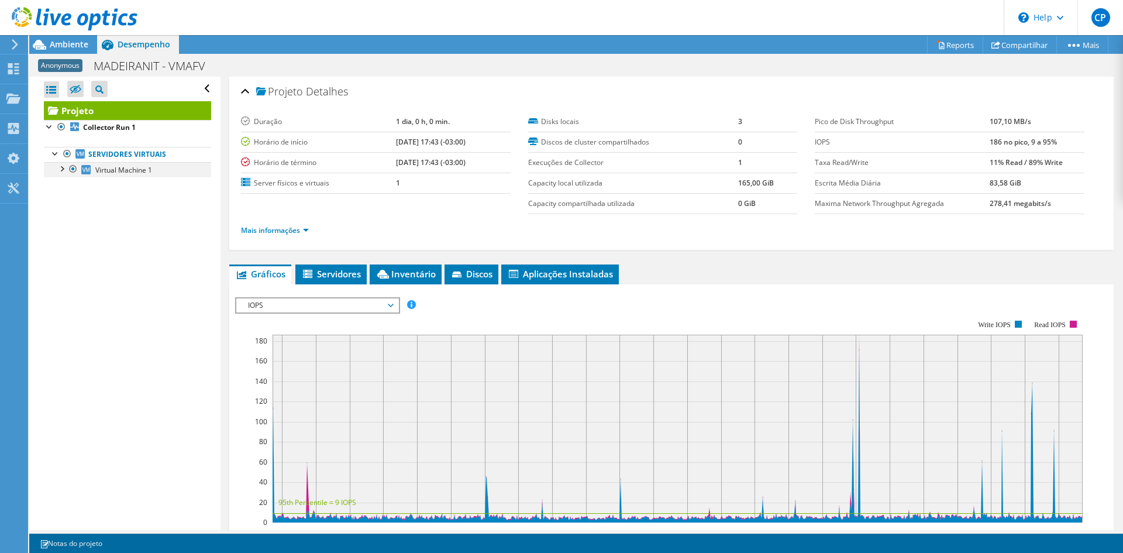
click at [61, 167] on div at bounding box center [62, 168] width 12 height 12
click at [125, 174] on span "Virtual Machine 1" at bounding box center [123, 170] width 57 height 10
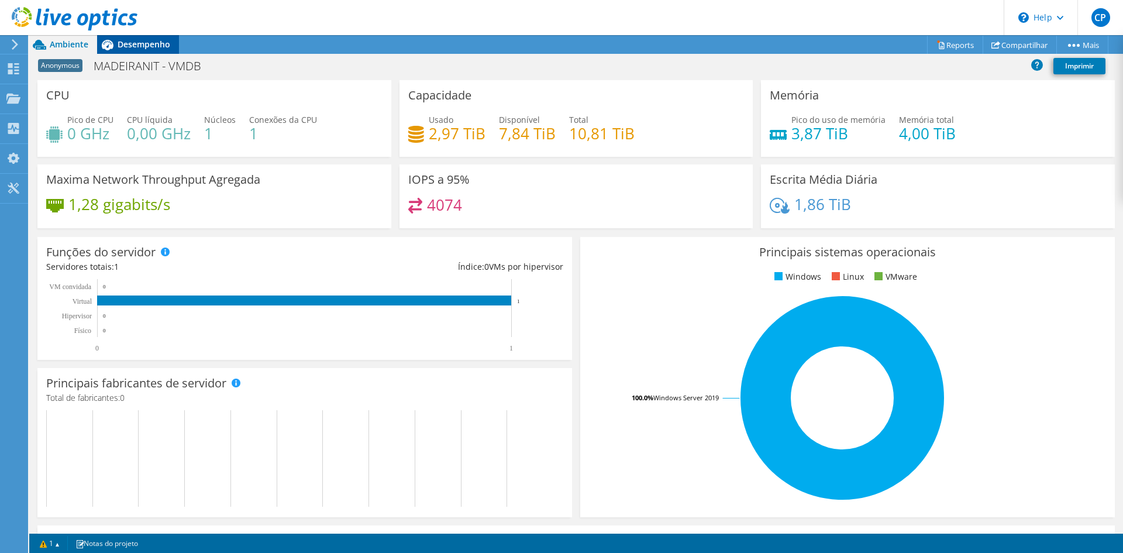
click at [131, 45] on span "Desempenho" at bounding box center [144, 44] width 53 height 11
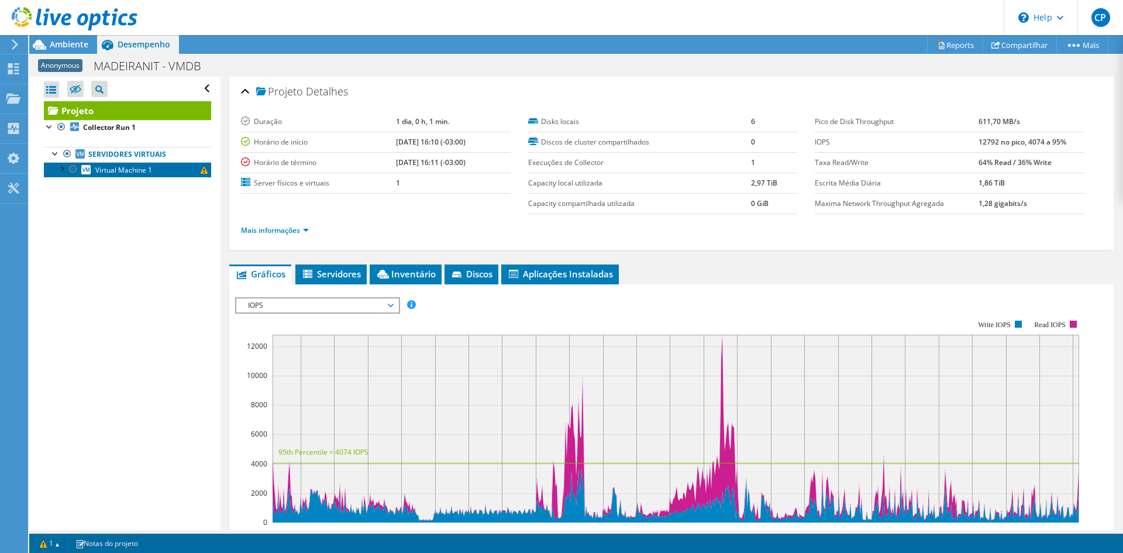
click at [112, 172] on span "Virtual Machine 1" at bounding box center [123, 170] width 57 height 10
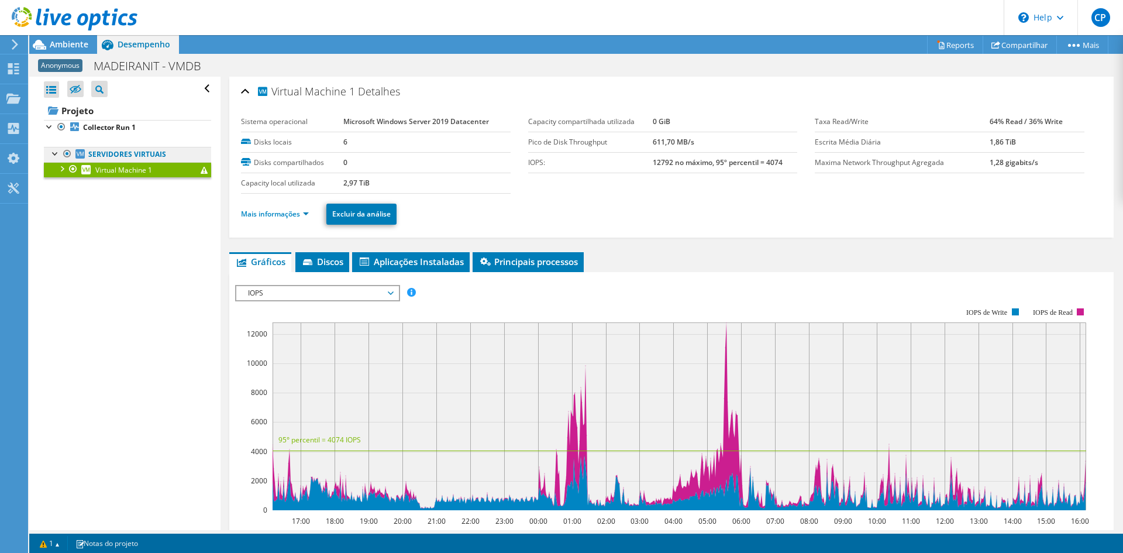
click at [105, 154] on link "Servidores virtuais" at bounding box center [127, 154] width 167 height 15
drag, startPoint x: 99, startPoint y: 151, endPoint x: 97, endPoint y: 159, distance: 8.0
click at [99, 152] on link "Servidores virtuais" at bounding box center [127, 154] width 167 height 15
click at [99, 171] on span "Virtual Machine 1" at bounding box center [123, 170] width 57 height 10
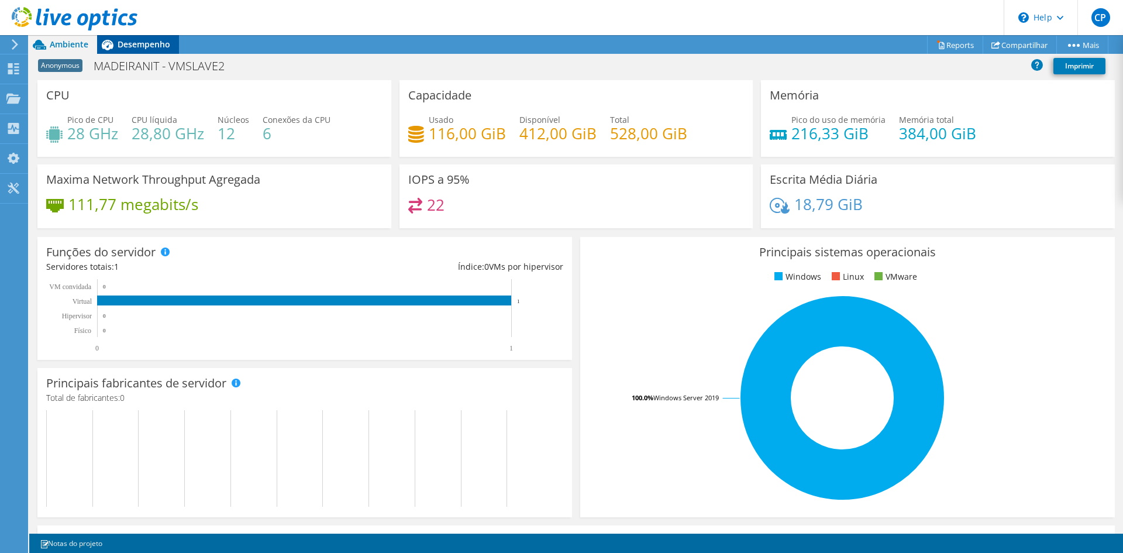
click at [149, 43] on span "Desempenho" at bounding box center [144, 44] width 53 height 11
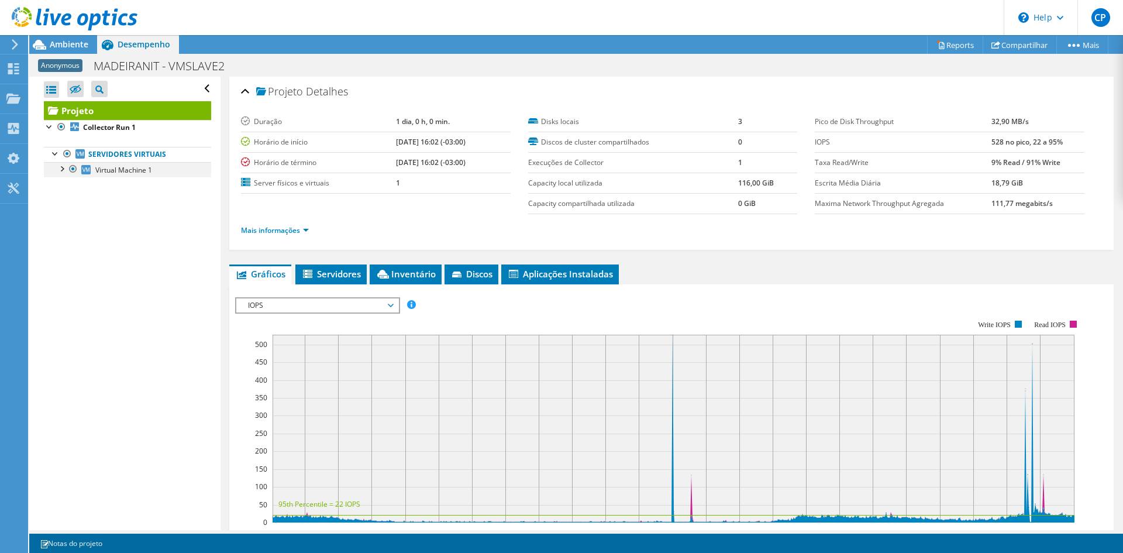
click at [62, 169] on div at bounding box center [62, 168] width 12 height 12
click at [173, 171] on link "Virtual Machine 1" at bounding box center [127, 169] width 167 height 15
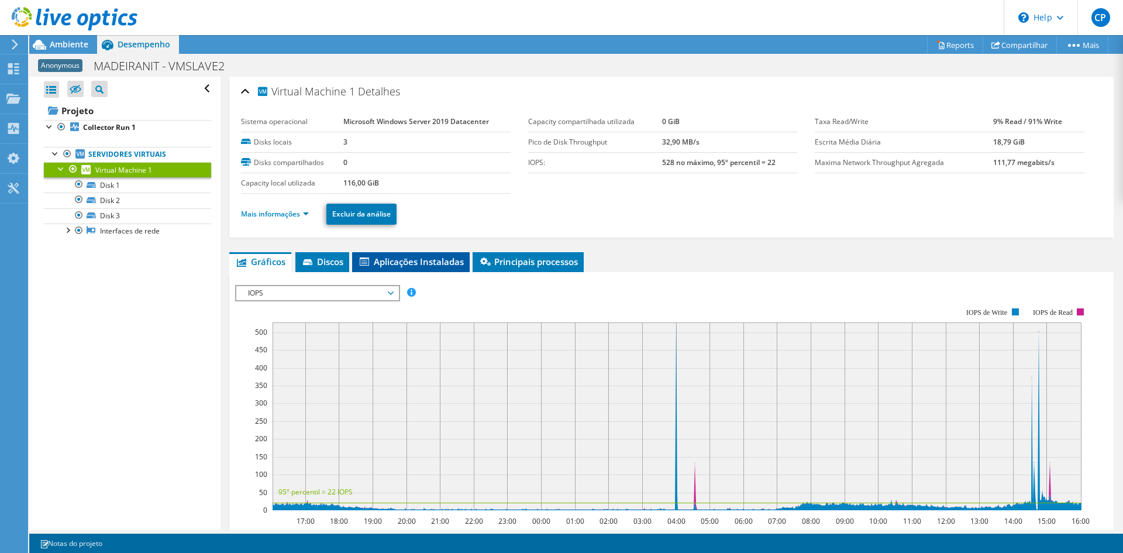
click at [416, 264] on span "Aplicações Instaladas" at bounding box center [411, 262] width 106 height 12
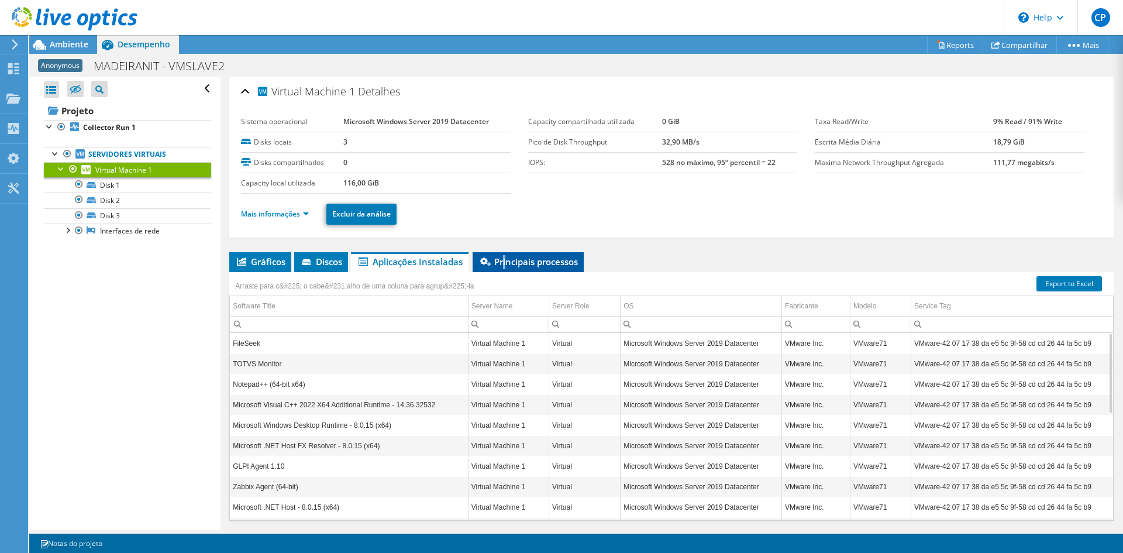
click at [507, 263] on span "Principais processos" at bounding box center [528, 262] width 99 height 12
